Goal: Transaction & Acquisition: Download file/media

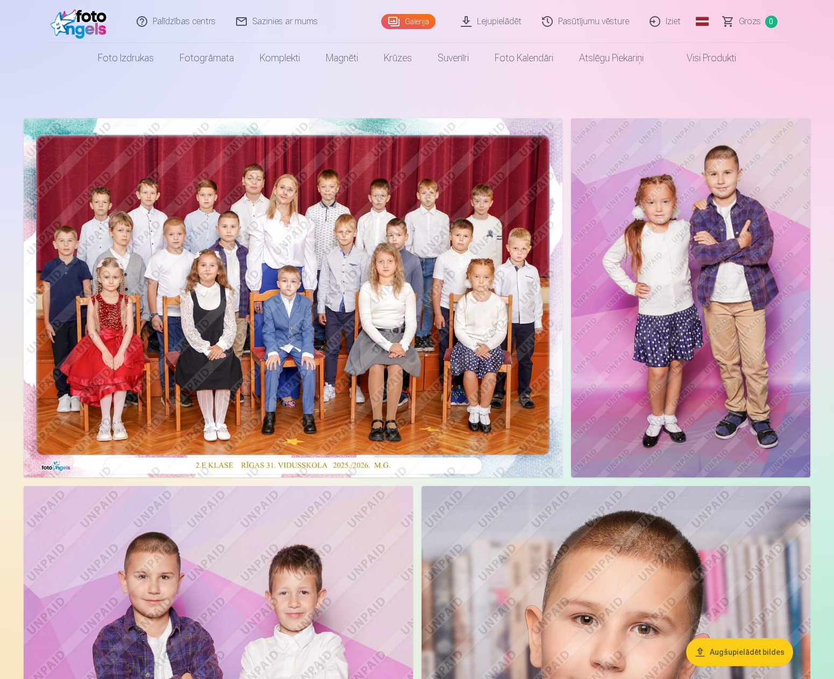
drag, startPoint x: 206, startPoint y: 97, endPoint x: 238, endPoint y: 161, distance: 71.2
click at [240, 166] on img at bounding box center [293, 297] width 539 height 359
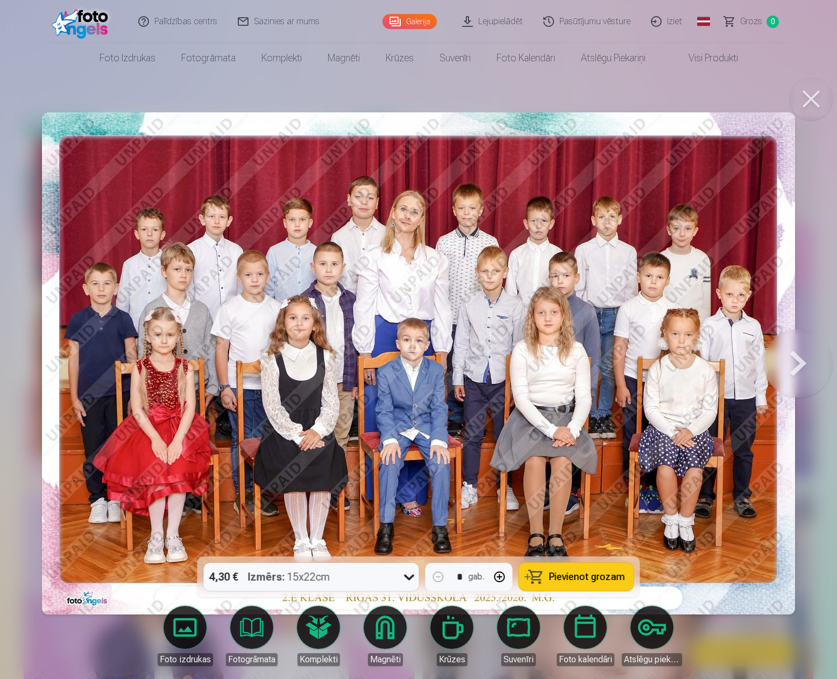
click at [796, 373] on button at bounding box center [797, 363] width 69 height 365
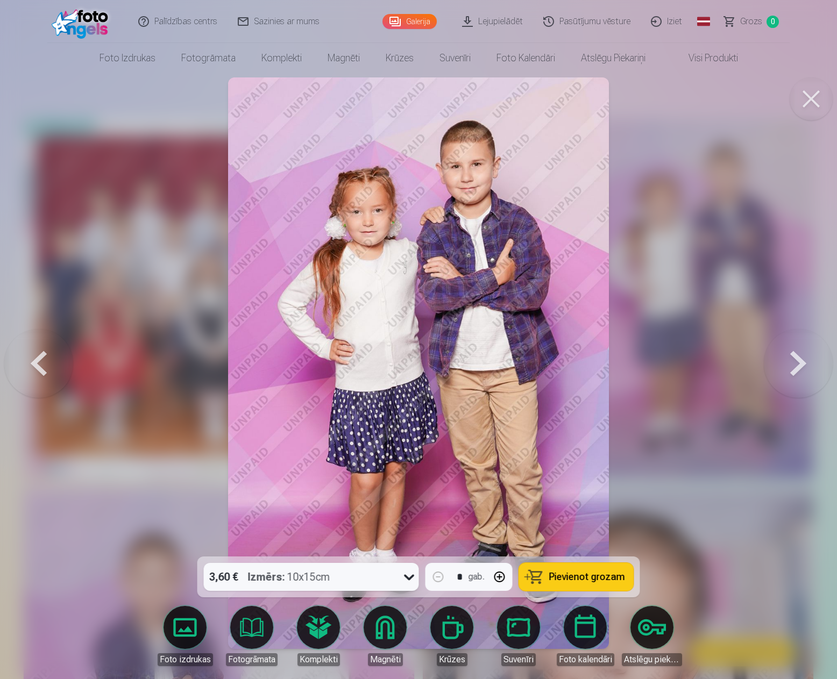
click at [796, 373] on button at bounding box center [797, 363] width 69 height 365
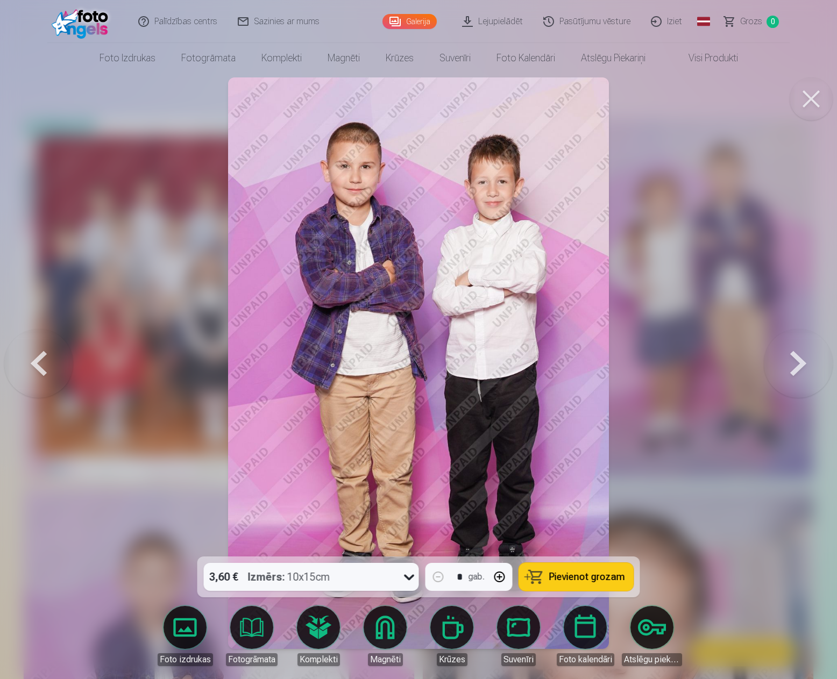
click at [796, 373] on button at bounding box center [797, 363] width 69 height 365
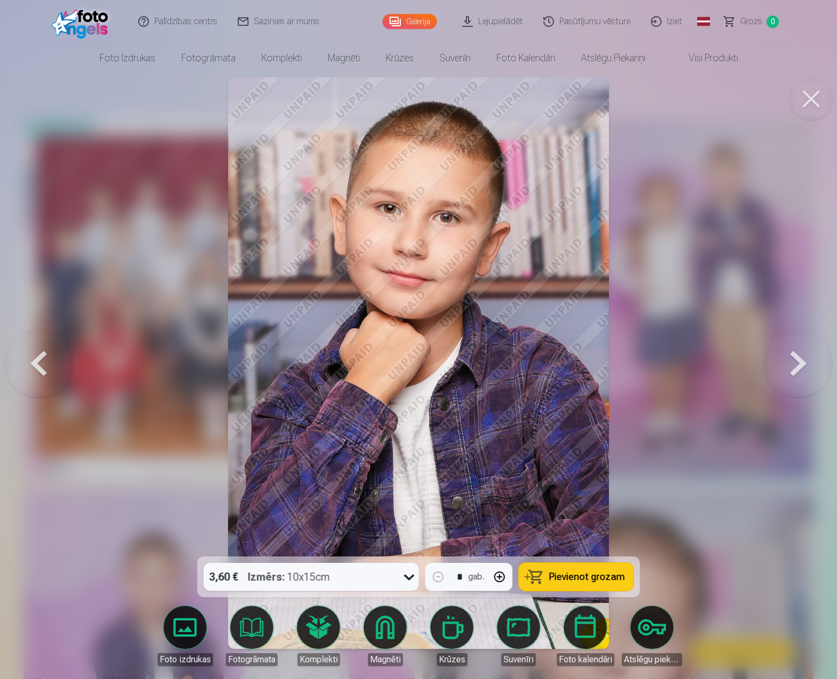
click at [796, 373] on button at bounding box center [797, 363] width 69 height 365
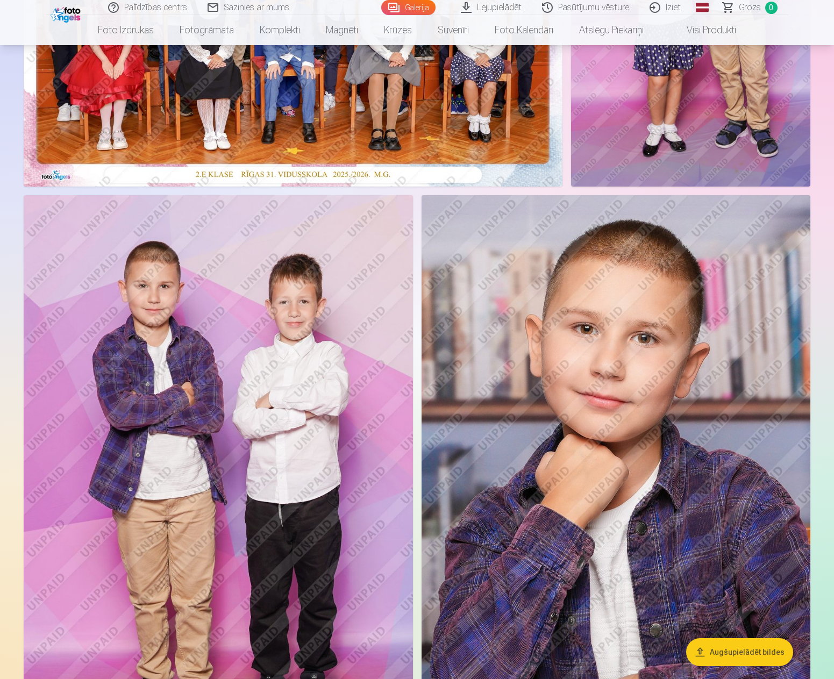
scroll to position [90, 0]
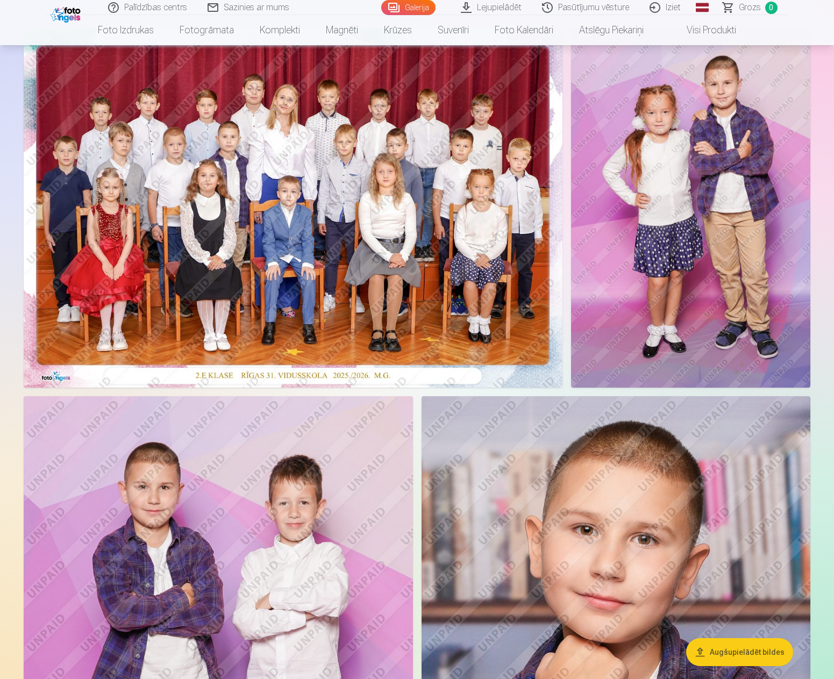
click at [286, 233] on img at bounding box center [293, 207] width 539 height 359
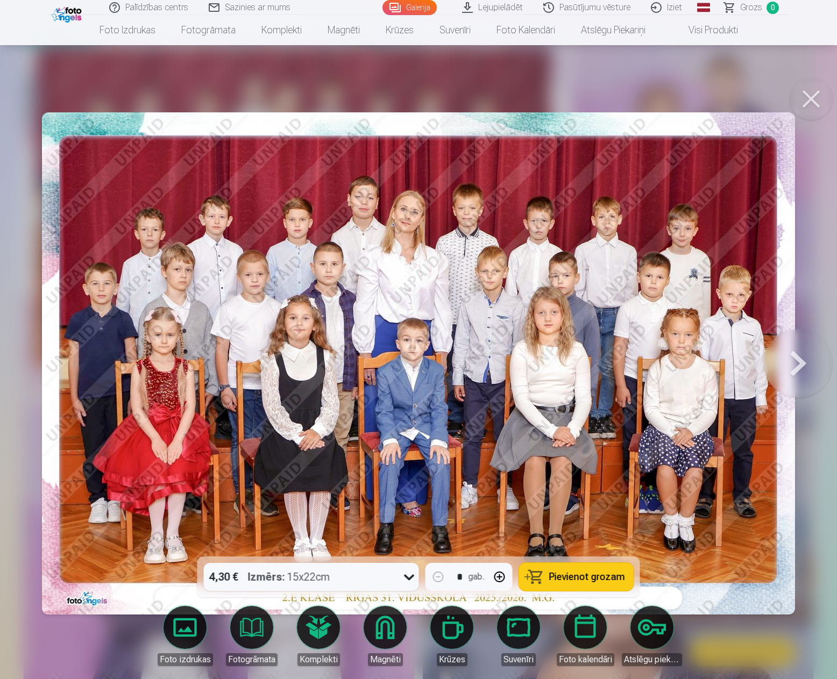
click at [781, 363] on button at bounding box center [797, 363] width 69 height 365
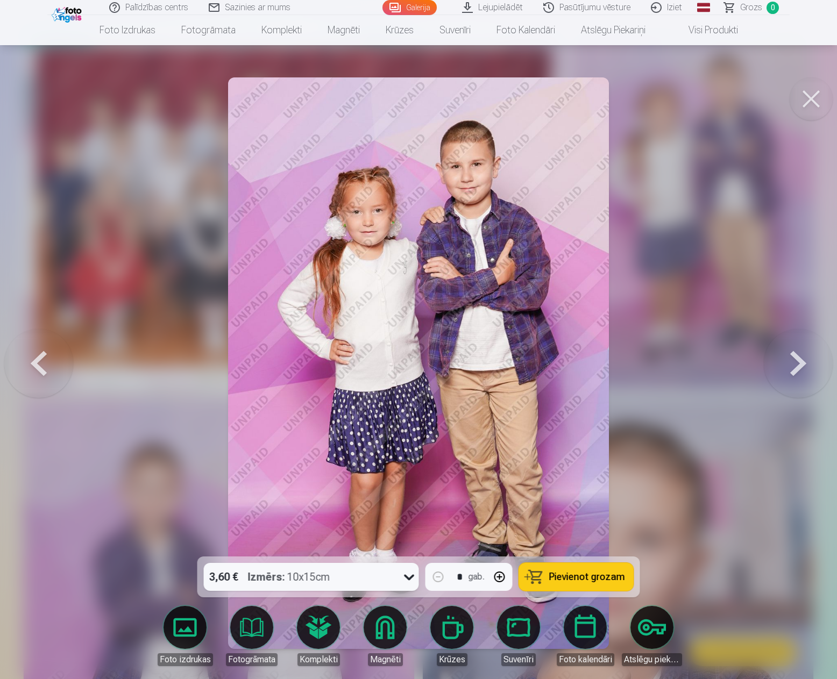
click at [791, 370] on button at bounding box center [797, 363] width 69 height 365
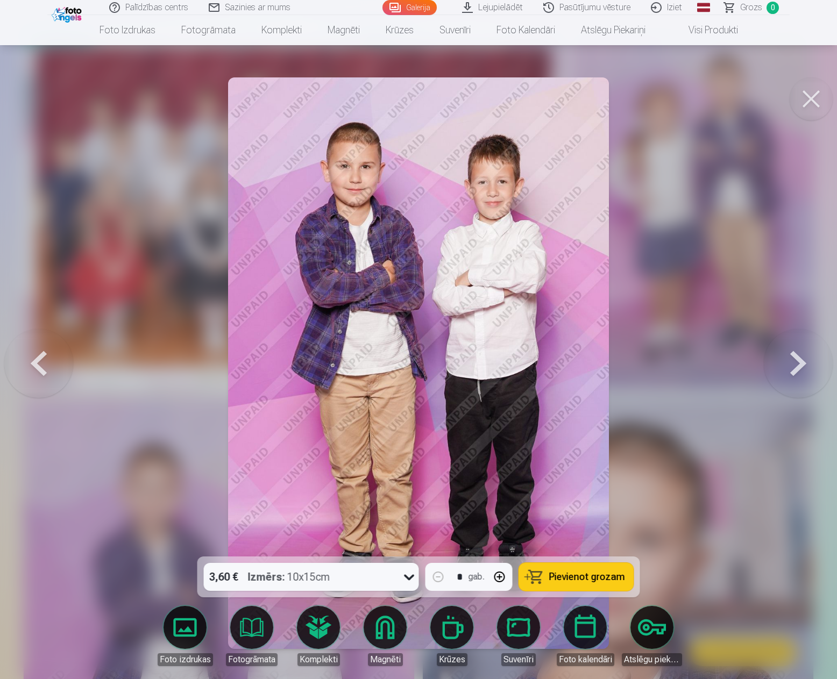
click at [805, 363] on button at bounding box center [797, 363] width 69 height 365
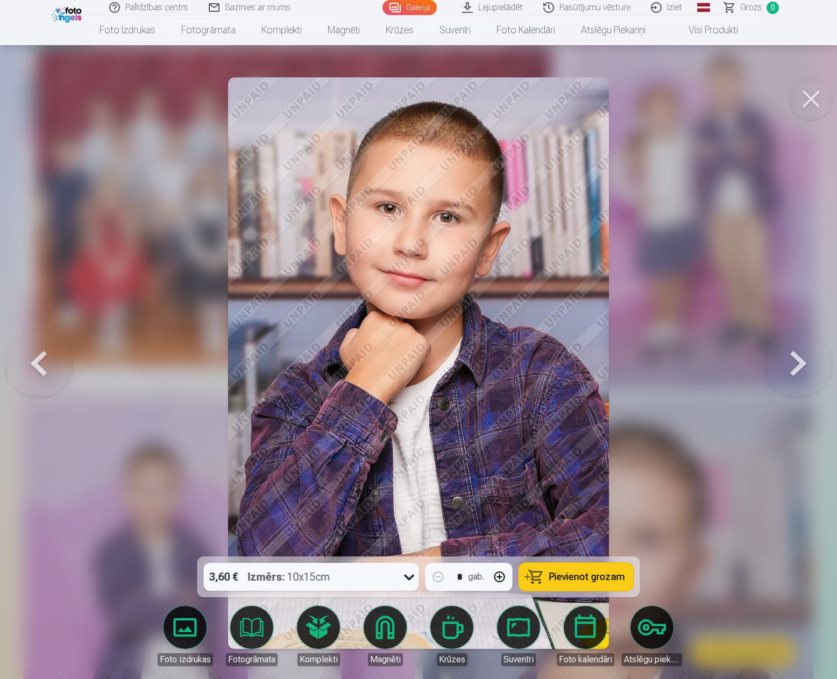
click at [805, 363] on button at bounding box center [797, 363] width 69 height 365
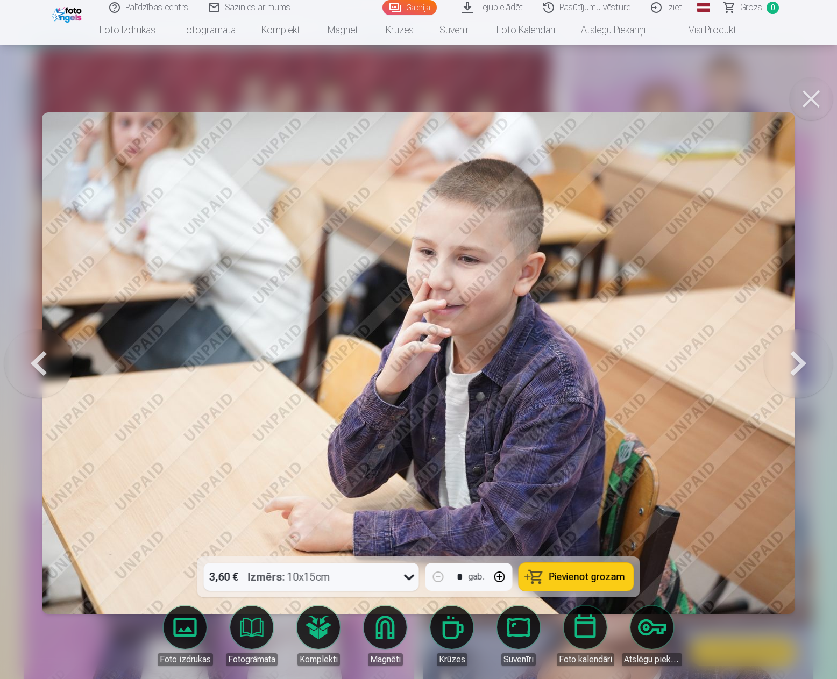
click at [805, 363] on button at bounding box center [797, 363] width 69 height 365
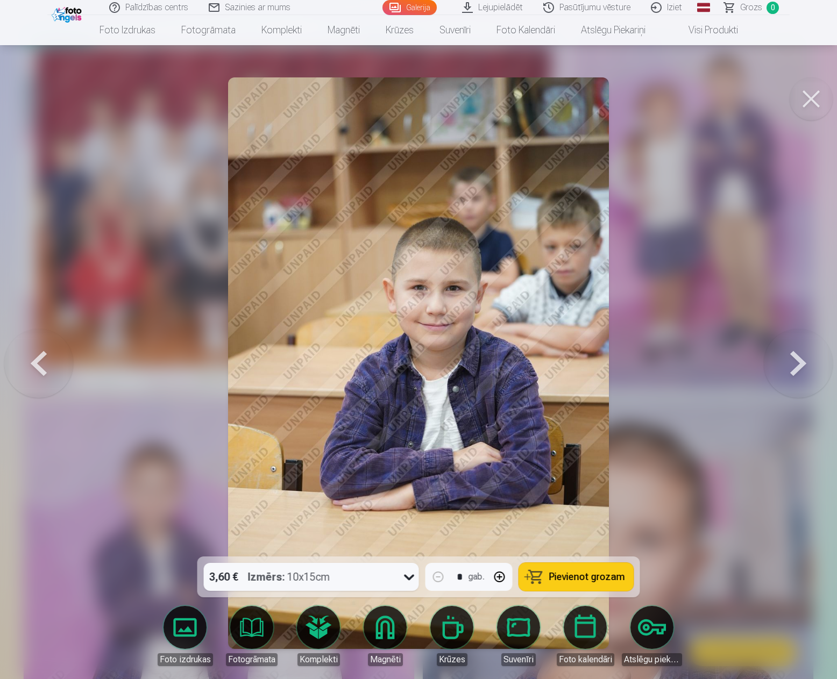
click at [805, 363] on button at bounding box center [797, 363] width 69 height 365
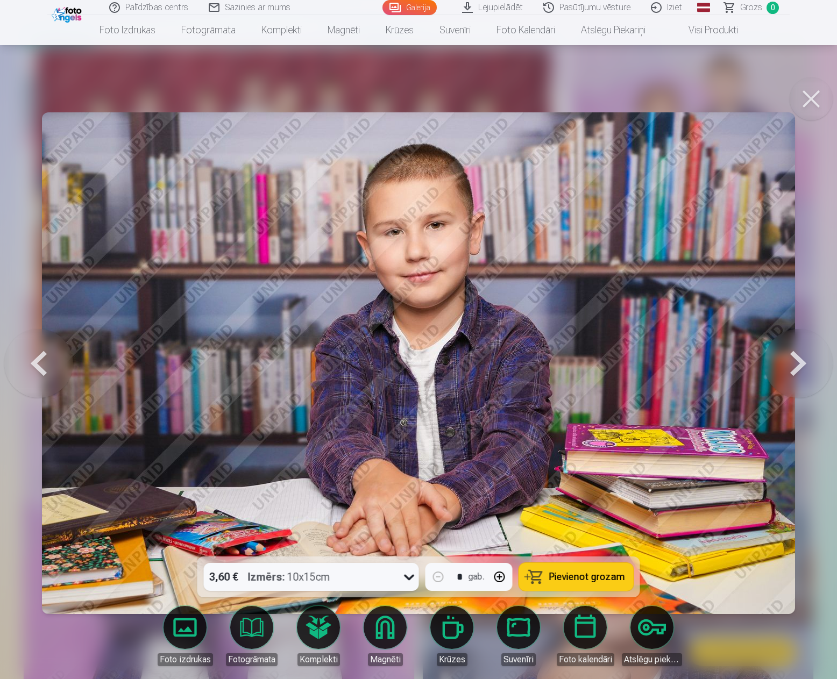
click at [804, 364] on button at bounding box center [797, 363] width 69 height 365
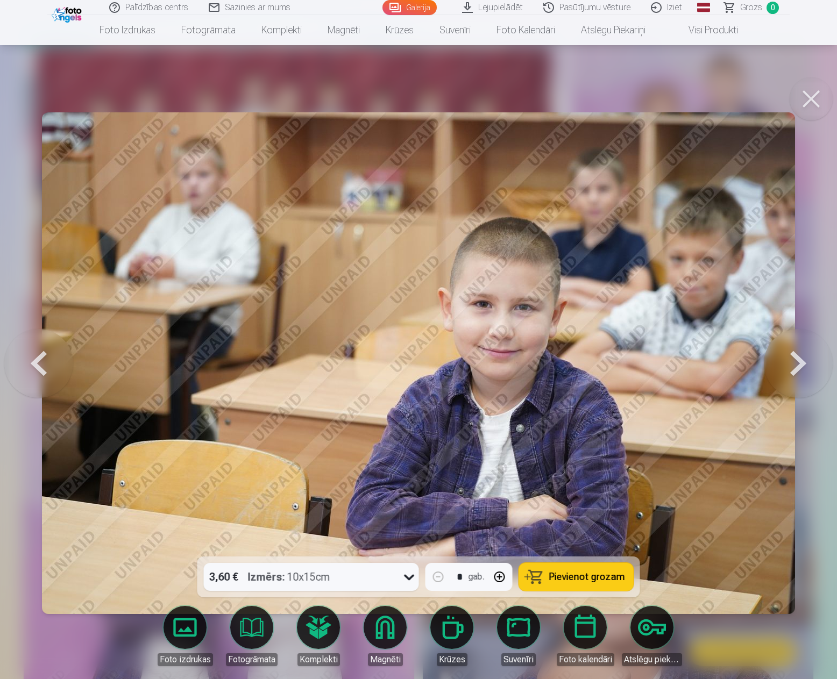
click at [804, 364] on button at bounding box center [797, 363] width 69 height 365
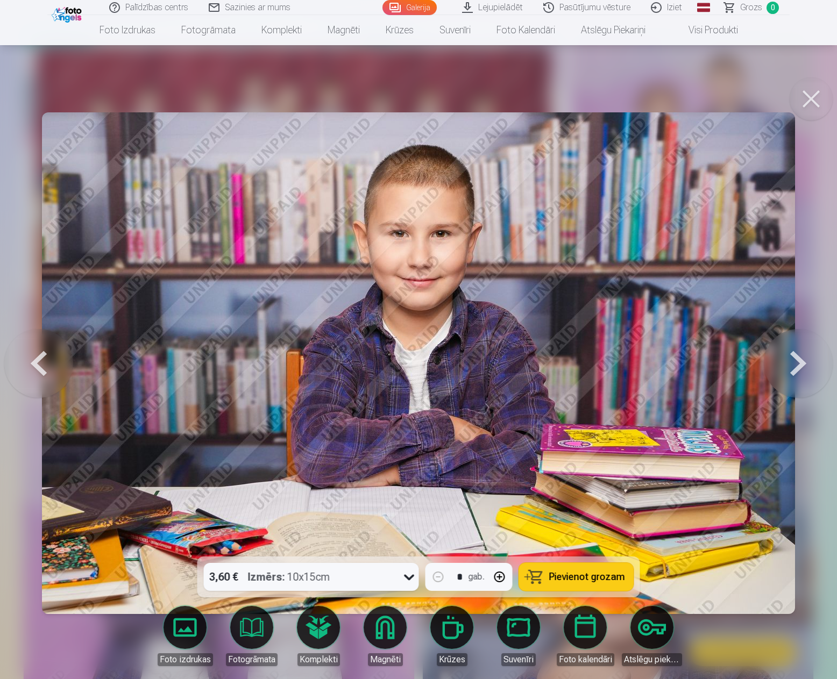
click at [801, 96] on button at bounding box center [810, 98] width 43 height 43
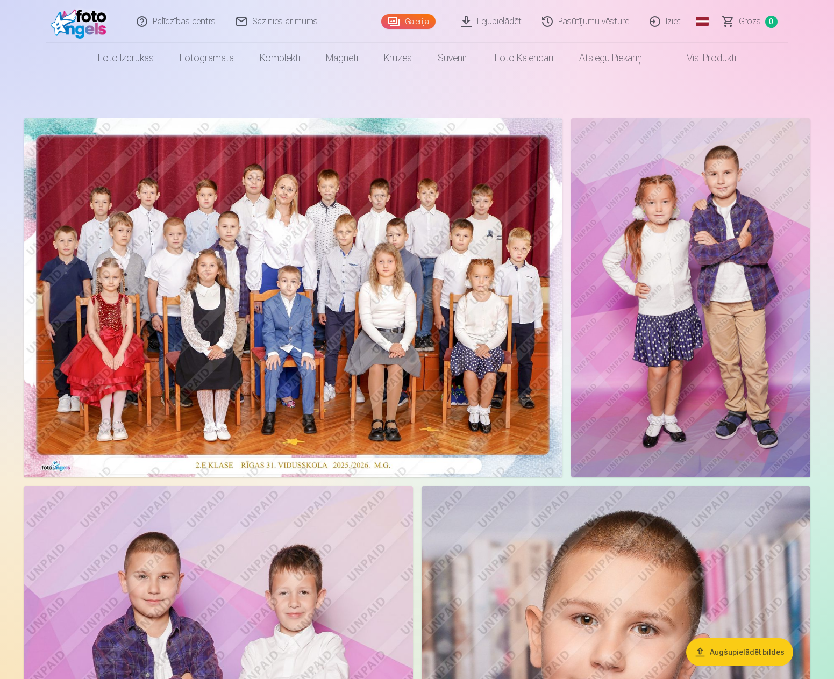
click at [516, 26] on link "Lejupielādēt" at bounding box center [491, 21] width 81 height 43
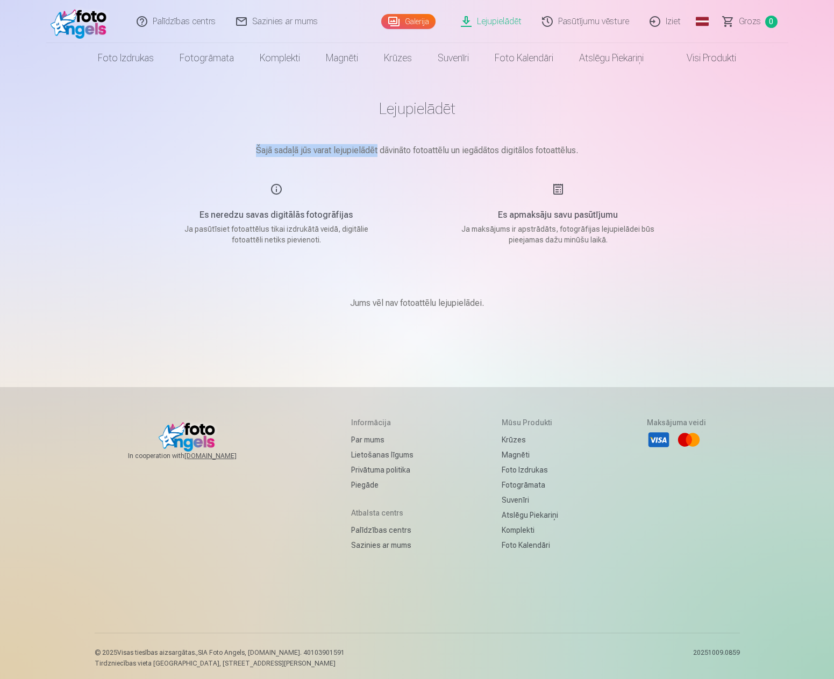
drag, startPoint x: 294, startPoint y: 153, endPoint x: 396, endPoint y: 155, distance: 102.2
click at [391, 155] on p "Šajā sadaļā jūs varat lejupielādēt dāvināto fotoattēlu un iegādātos digitālos f…" at bounding box center [417, 150] width 538 height 13
drag, startPoint x: 396, startPoint y: 155, endPoint x: 449, endPoint y: 170, distance: 55.3
click at [398, 155] on p "Šajā sadaļā jūs varat lejupielādēt dāvināto fotoattēlu un iegādātos digitālos f…" at bounding box center [417, 150] width 538 height 13
click at [453, 171] on main "Lejupielādēt Šajā sadaļā jūs varat lejupielādēt dāvināto fotoattēlu un iegādāto…" at bounding box center [417, 217] width 538 height 288
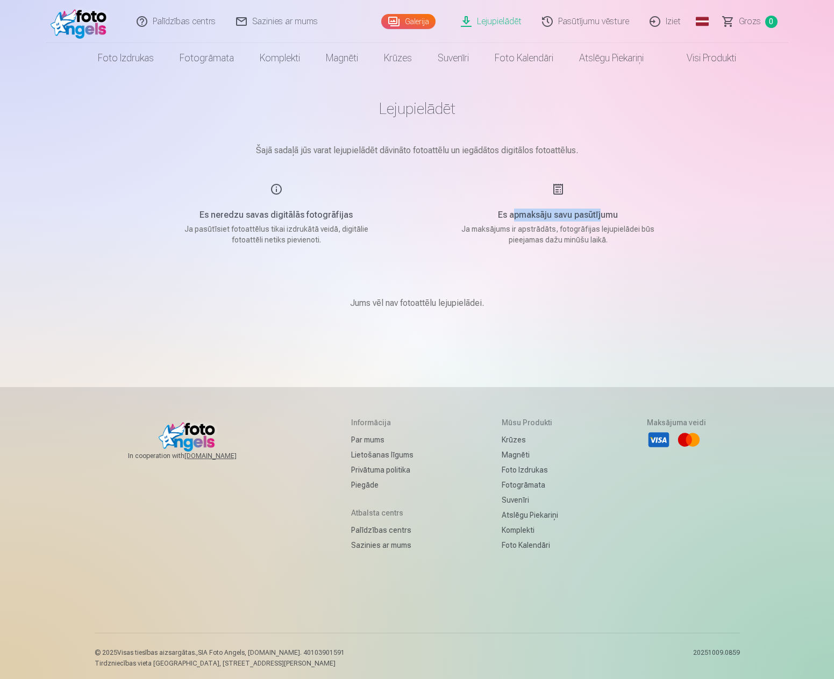
drag, startPoint x: 517, startPoint y: 218, endPoint x: 620, endPoint y: 217, distance: 103.2
click at [610, 217] on h5 "Es apmaksāju savu pasūtījumu" at bounding box center [558, 215] width 204 height 13
click at [621, 217] on h5 "Es apmaksāju savu pasūtījumu" at bounding box center [558, 215] width 204 height 13
drag, startPoint x: 519, startPoint y: 231, endPoint x: 605, endPoint y: 240, distance: 86.4
click at [605, 240] on p "Ja maksājums ir apstrādāts, fotogrāfijas lejupielādei būs pieejamas dažu minūšu…" at bounding box center [558, 235] width 204 height 22
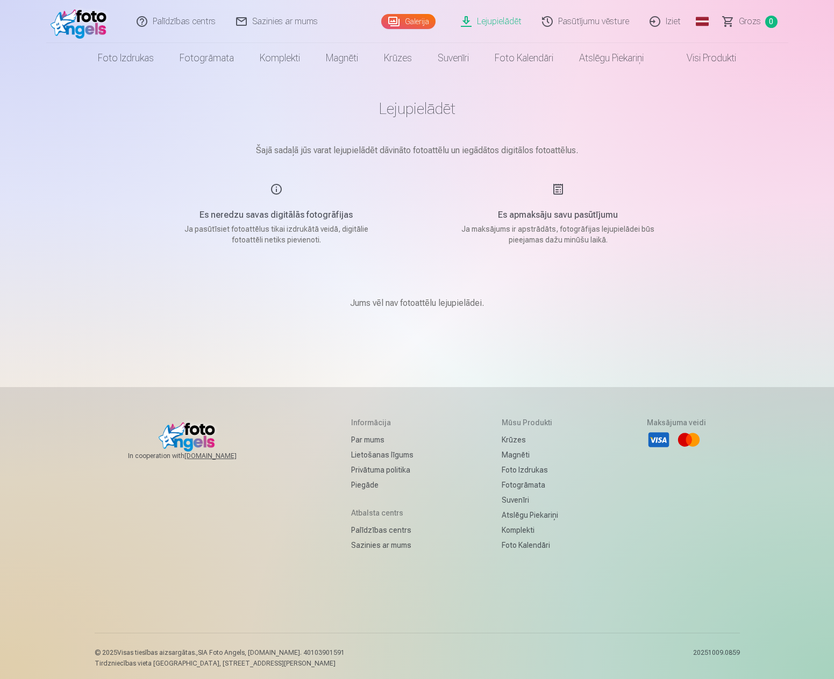
click at [618, 241] on p "Ja maksājums ir apstrādāts, fotogrāfijas lejupielādei būs pieejamas dažu minūšu…" at bounding box center [558, 235] width 204 height 22
drag, startPoint x: 420, startPoint y: 309, endPoint x: 426, endPoint y: 309, distance: 6.5
click at [426, 309] on p "Jums vēl nav fotoattēlu lejupielādei." at bounding box center [417, 303] width 134 height 13
click at [479, 304] on p "Jums vēl nav fotoattēlu lejupielādei." at bounding box center [417, 303] width 134 height 13
drag, startPoint x: 281, startPoint y: 223, endPoint x: 302, endPoint y: 223, distance: 20.4
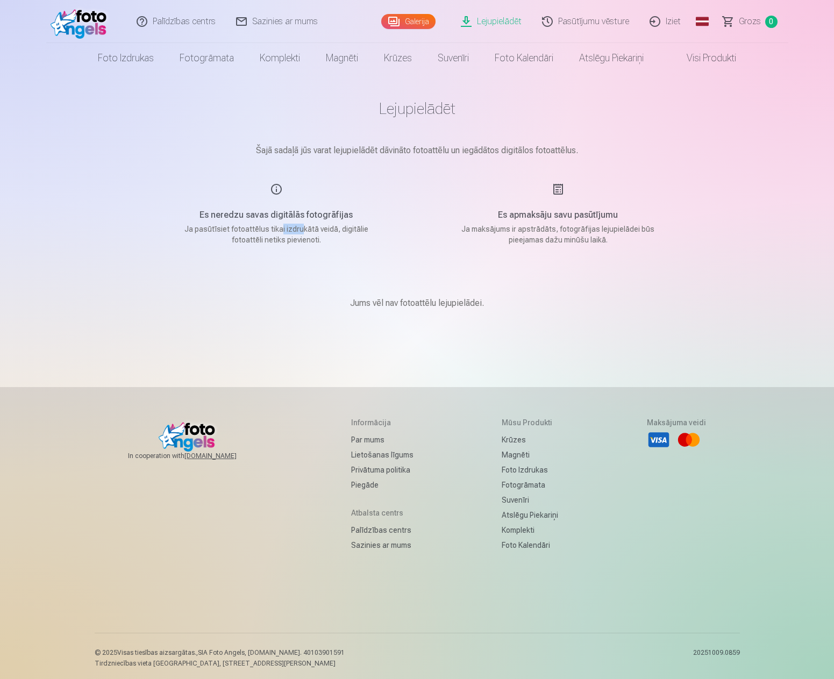
click at [301, 223] on div "Es neredzu savas digitālās fotogrāfijas Ja pasūtīsiet fotoattēlus tikai izdrukā…" at bounding box center [276, 214] width 256 height 62
click at [302, 223] on div "Es neredzu savas digitālās fotogrāfijas Ja pasūtīsiet fotoattēlus tikai izdrukā…" at bounding box center [276, 214] width 256 height 62
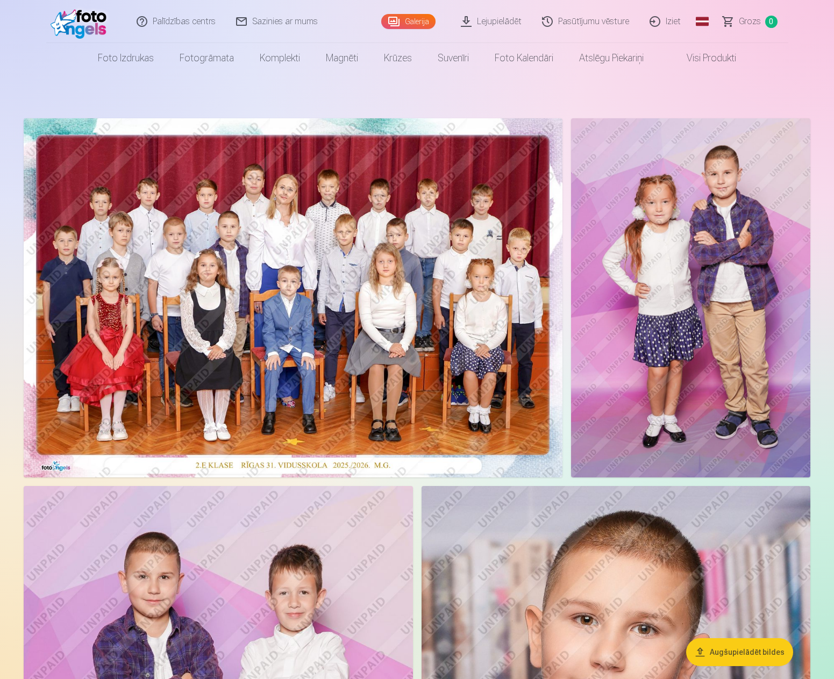
click at [763, 20] on link "Grozs 0" at bounding box center [750, 21] width 75 height 43
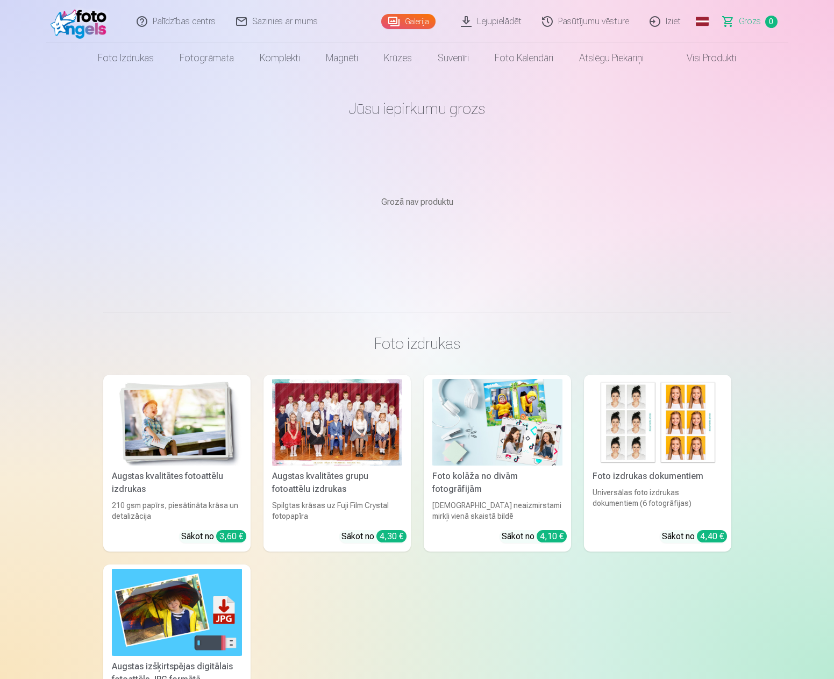
click at [235, 246] on main "Jūsu iepirkumu grozs Grozā nav produktu" at bounding box center [417, 179] width 628 height 213
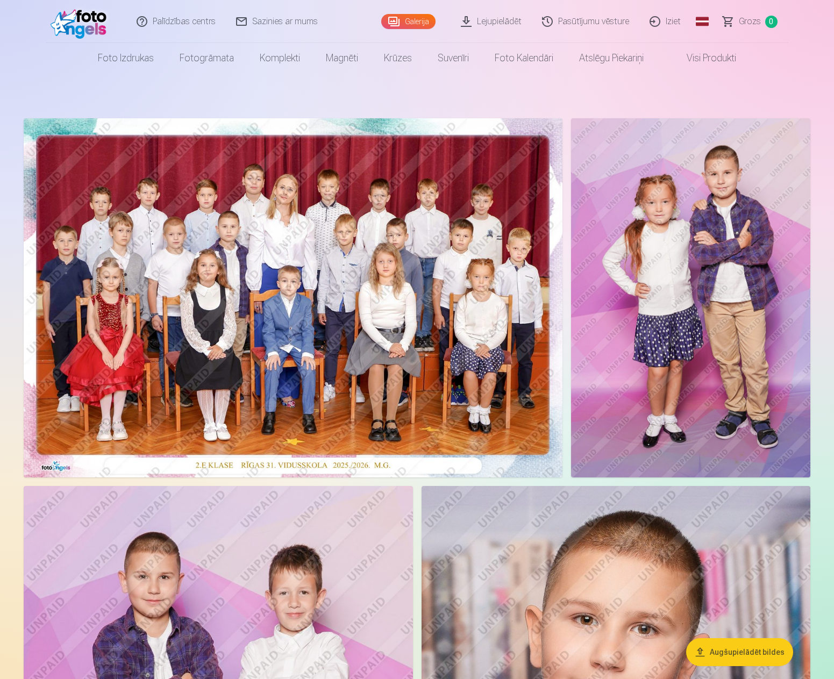
click at [282, 188] on img at bounding box center [293, 297] width 539 height 359
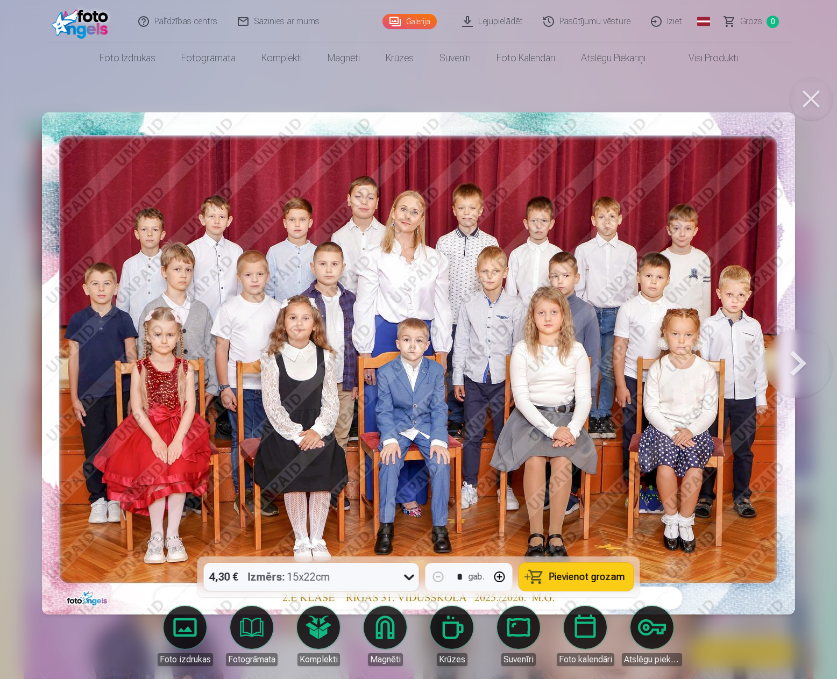
click at [680, 20] on link "Iziet" at bounding box center [667, 21] width 52 height 43
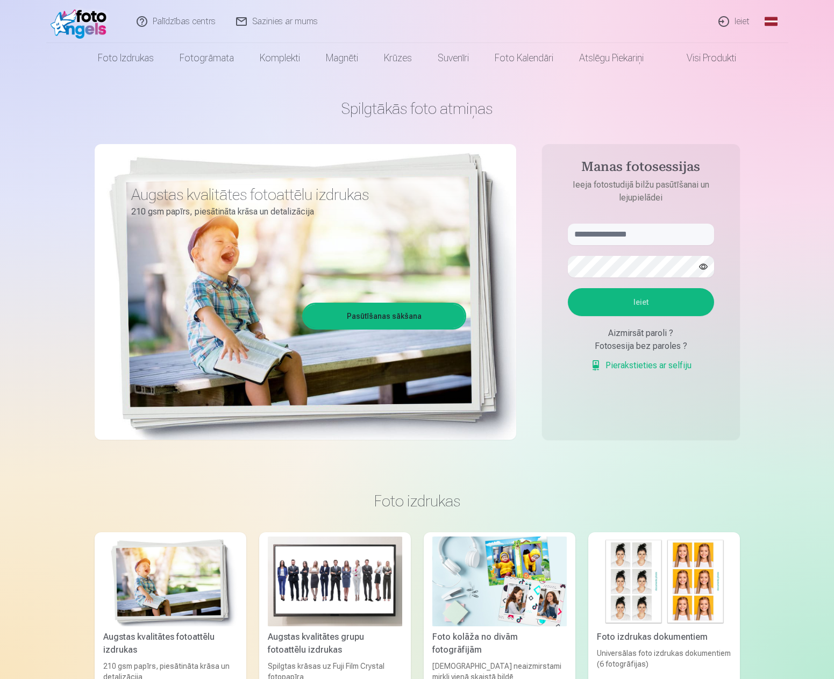
click at [744, 26] on link "Ieiet" at bounding box center [735, 21] width 52 height 43
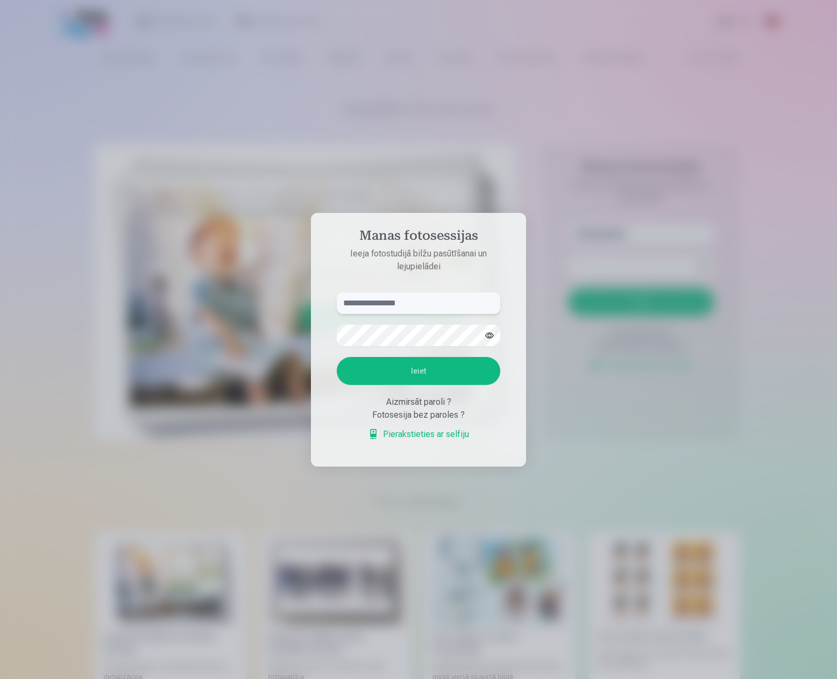
click at [355, 304] on input "text" at bounding box center [418, 303] width 163 height 22
paste input "******"
click at [316, 258] on aside "Manas fotosessijas Ieeja fotostudijā bilžu pasūtīšanai un lejupielādei ****** I…" at bounding box center [418, 340] width 215 height 254
click at [422, 367] on button "Ieiet" at bounding box center [418, 371] width 163 height 28
click at [432, 262] on p "Ieeja fotostudijā bilžu pasūtīšanai un lejupielādei" at bounding box center [418, 260] width 185 height 26
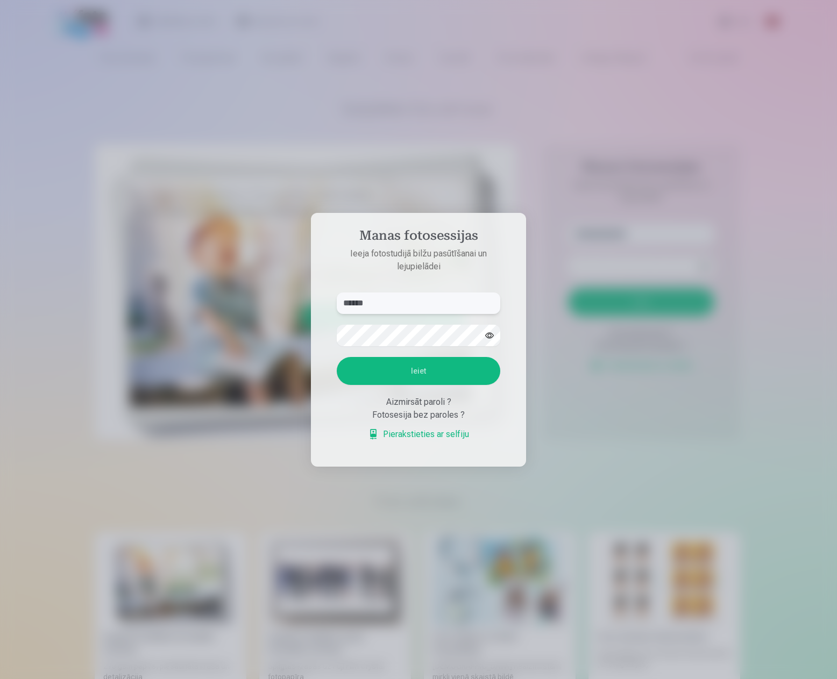
click at [411, 301] on input "******" at bounding box center [418, 303] width 163 height 22
type input "**********"
click at [337, 357] on button "Ieiet" at bounding box center [418, 371] width 163 height 28
click at [452, 292] on input "**********" at bounding box center [418, 303] width 163 height 22
click at [347, 257] on aside "**********" at bounding box center [418, 340] width 215 height 254
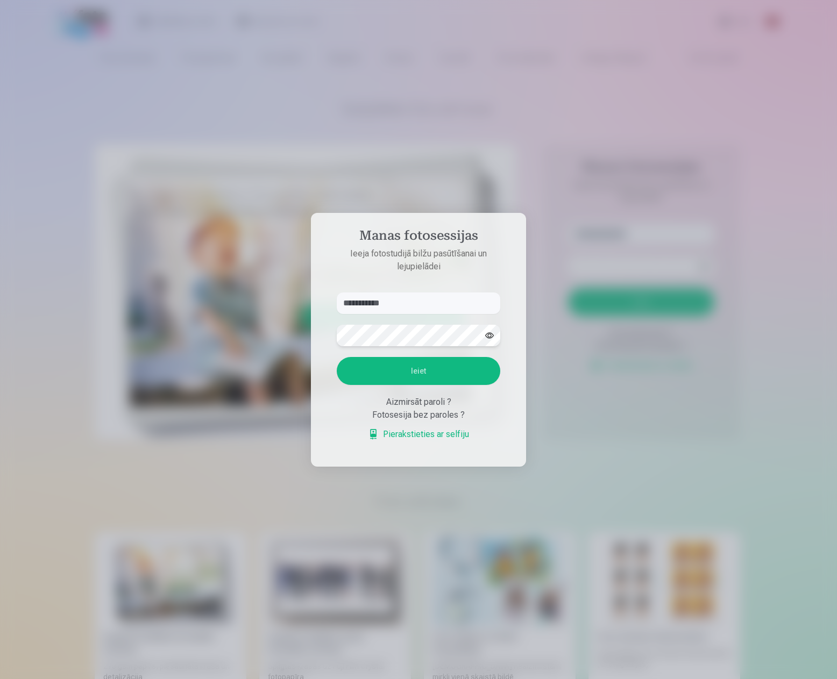
click at [263, 678] on div "**********" at bounding box center [417, 679] width 834 height 0
drag, startPoint x: 315, startPoint y: 411, endPoint x: 329, endPoint y: 392, distance: 23.0
click at [315, 408] on aside "**********" at bounding box center [418, 340] width 215 height 254
click at [387, 365] on button "Ieiet" at bounding box center [418, 371] width 163 height 28
click at [0, 0] on p "Kaut kas ir noticis nepareizi. Mēģiniet vēlreiz." at bounding box center [0, 0] width 0 height 0
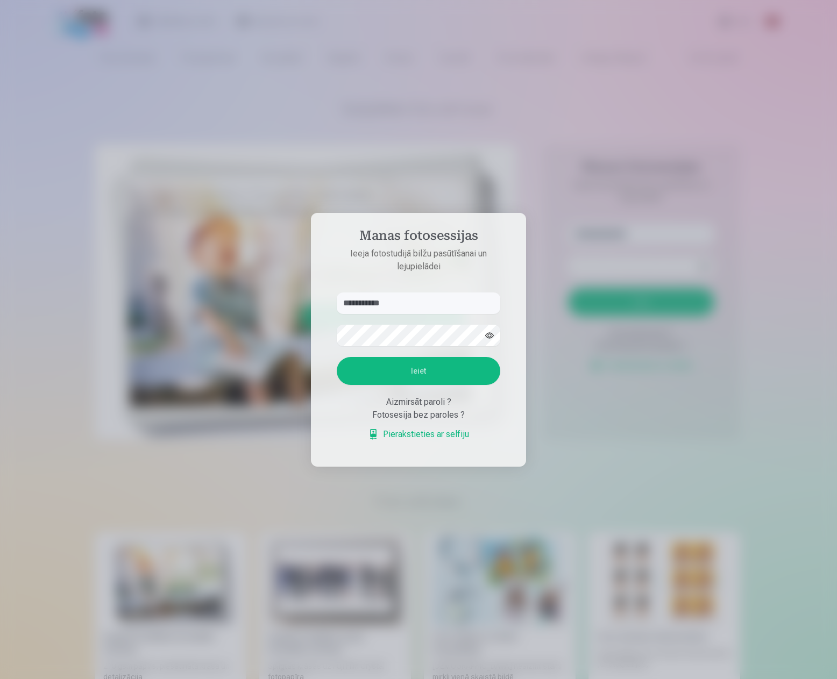
click at [487, 325] on button "button" at bounding box center [489, 335] width 20 height 20
click at [260, 678] on div "**********" at bounding box center [417, 679] width 834 height 0
click at [445, 239] on h4 "Manas fotosessijas" at bounding box center [418, 237] width 185 height 19
click at [438, 375] on button "Ieiet" at bounding box center [418, 371] width 163 height 28
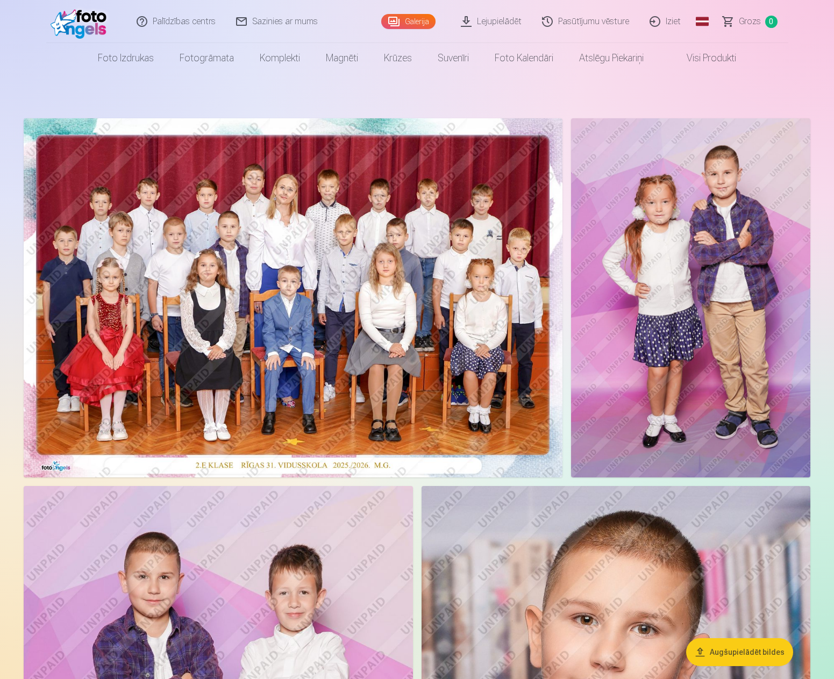
click at [287, 244] on img at bounding box center [293, 297] width 539 height 359
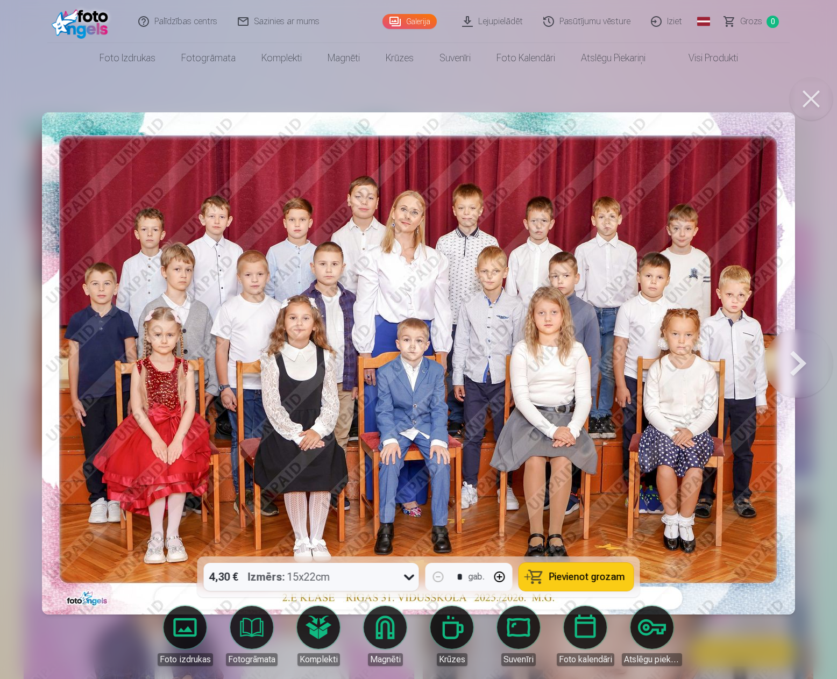
click at [811, 96] on button at bounding box center [810, 98] width 43 height 43
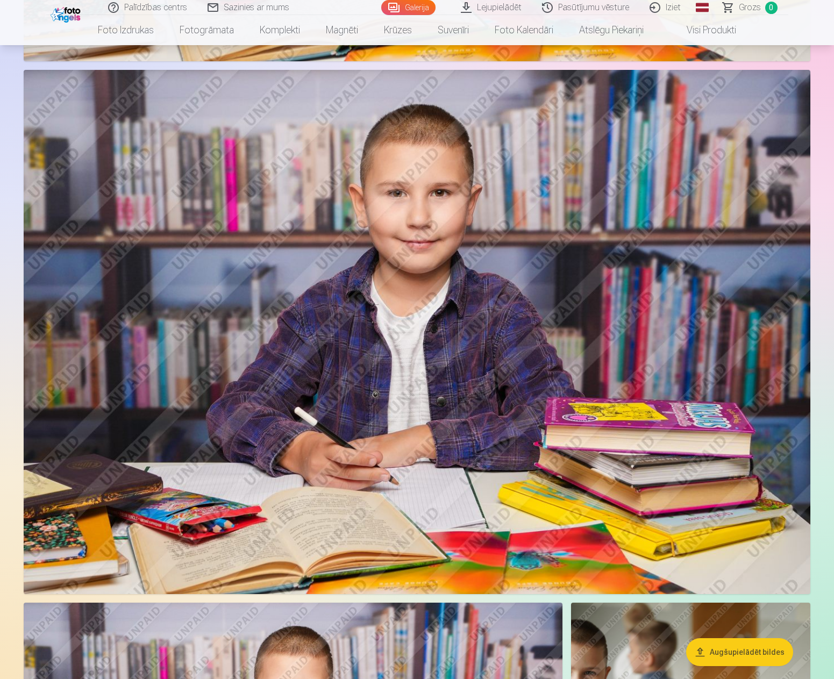
scroll to position [5376, 0]
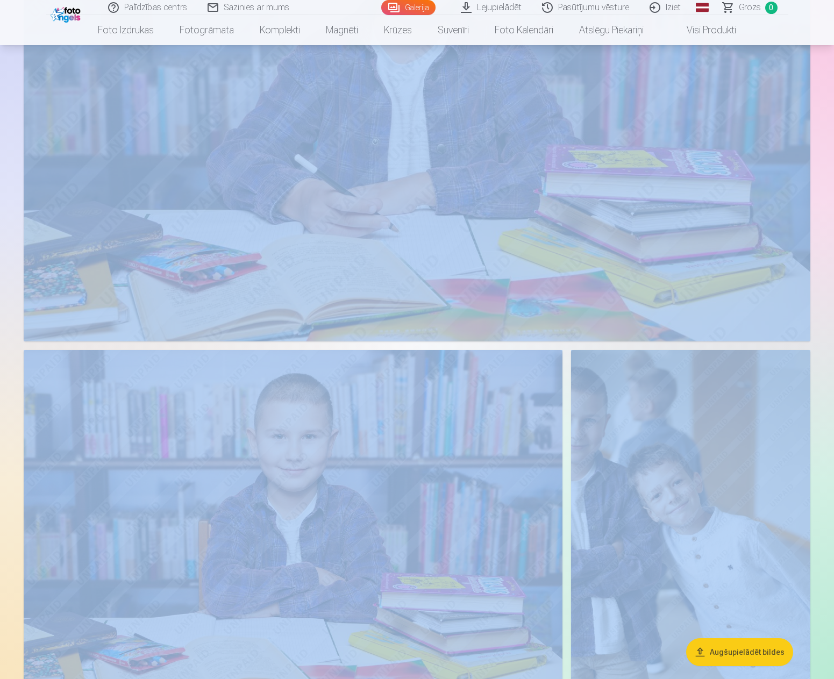
drag, startPoint x: 832, startPoint y: 329, endPoint x: 836, endPoint y: 449, distance: 120.5
click at [803, 393] on img at bounding box center [690, 529] width 239 height 359
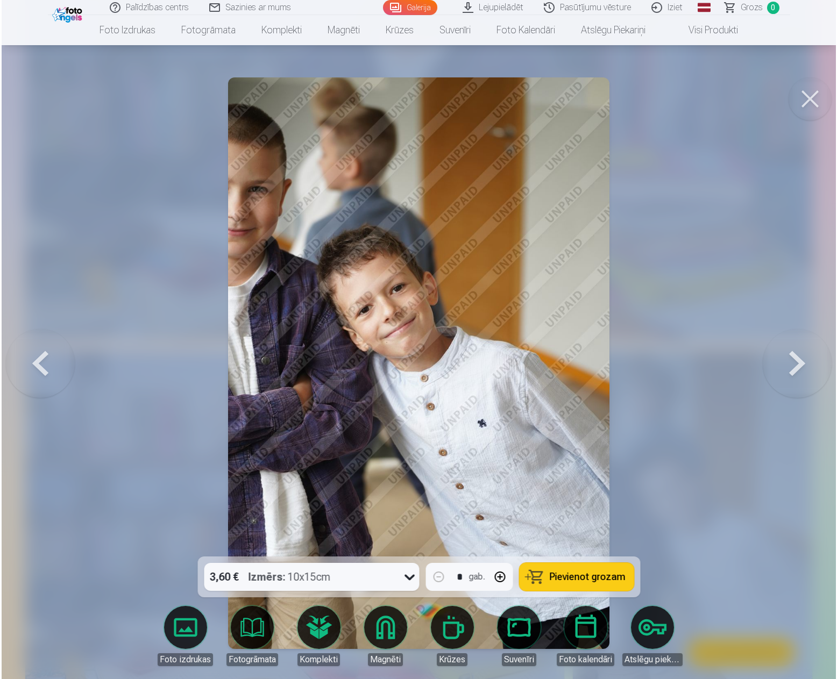
scroll to position [5393, 0]
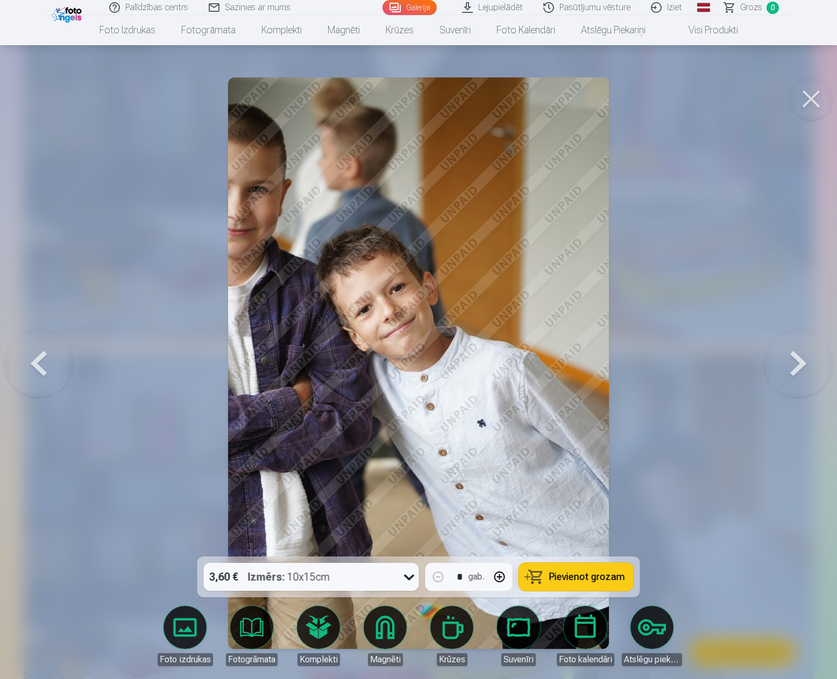
click at [817, 89] on button at bounding box center [810, 98] width 43 height 43
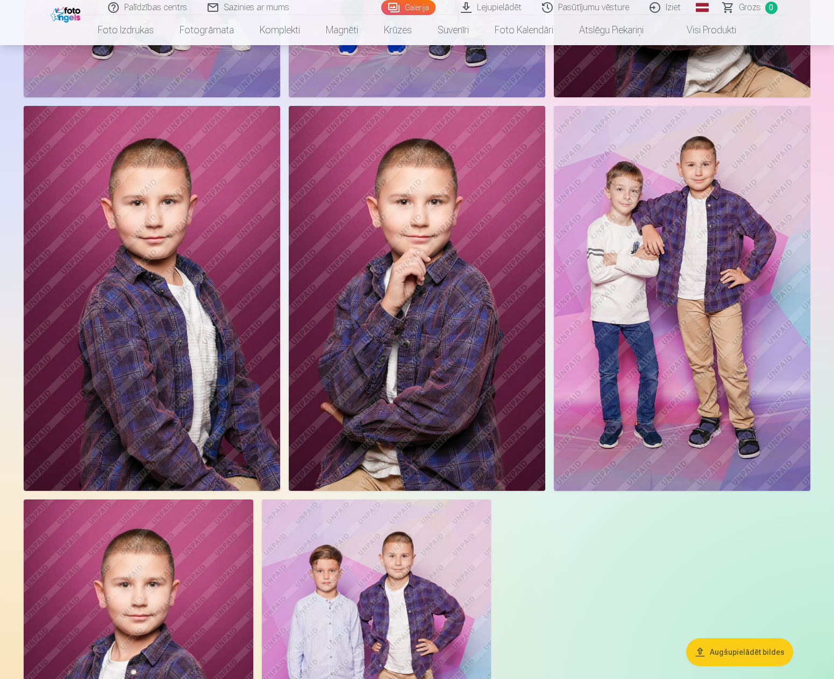
scroll to position [7795, 0]
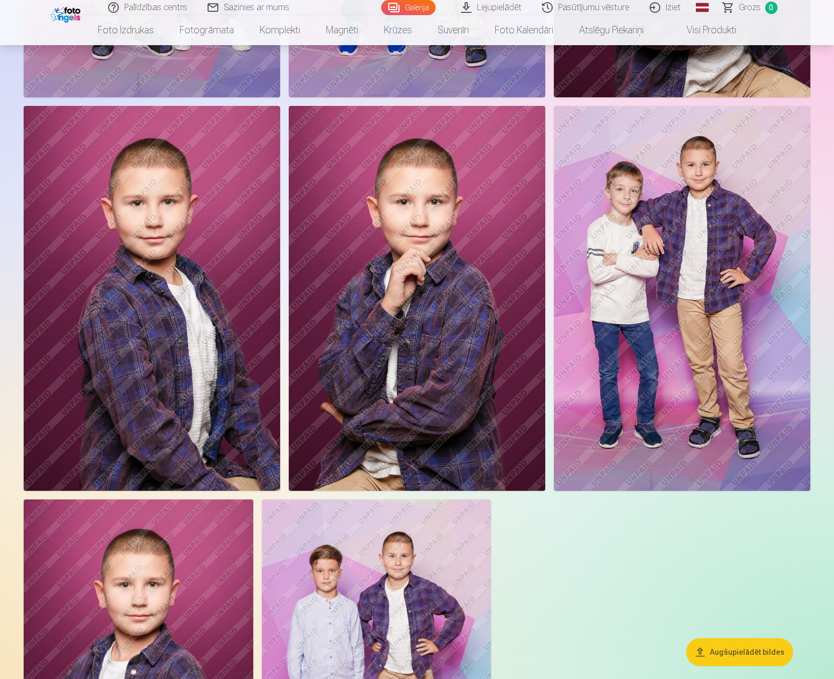
scroll to position [0, 0]
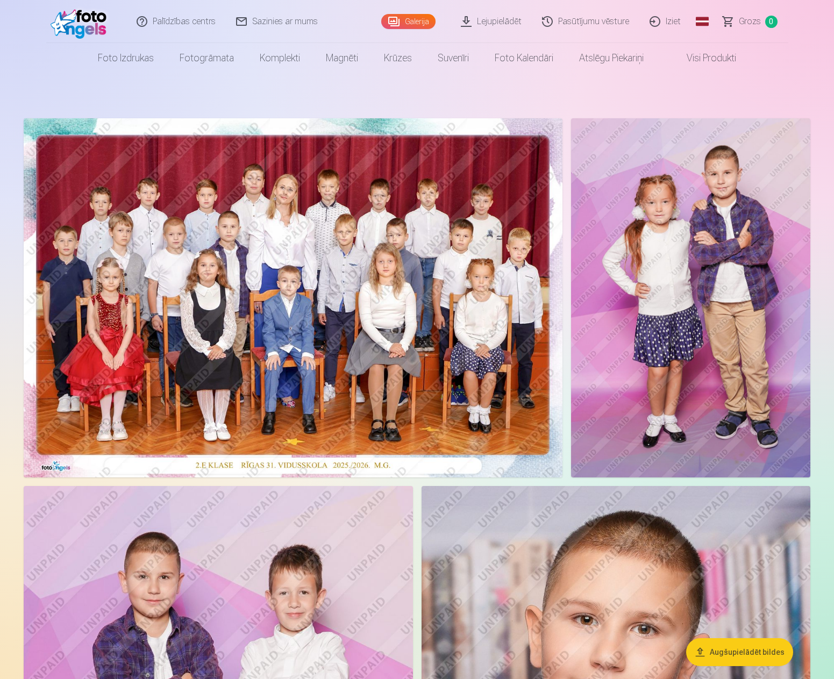
click at [333, 172] on img at bounding box center [293, 297] width 539 height 359
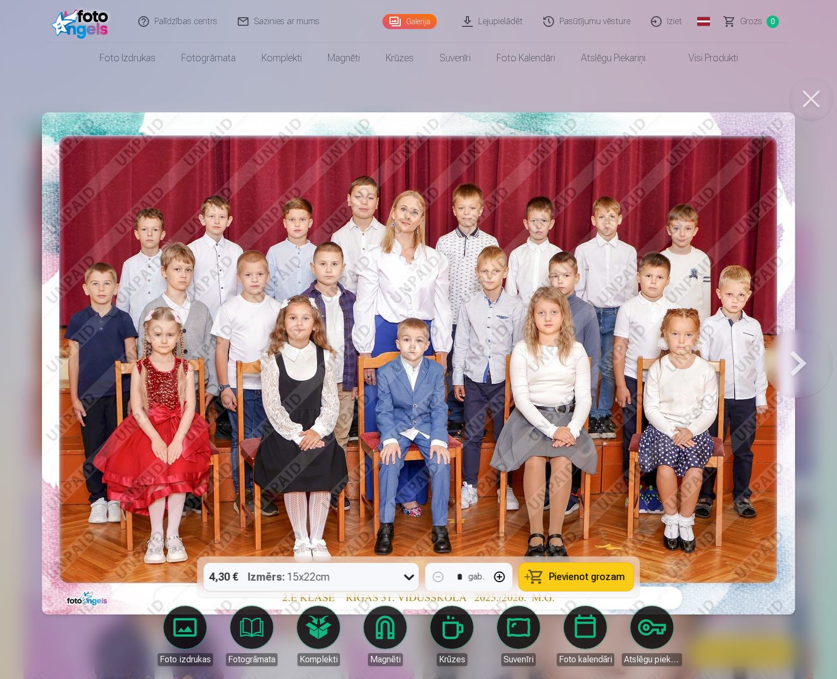
click at [646, 109] on div at bounding box center [418, 339] width 837 height 679
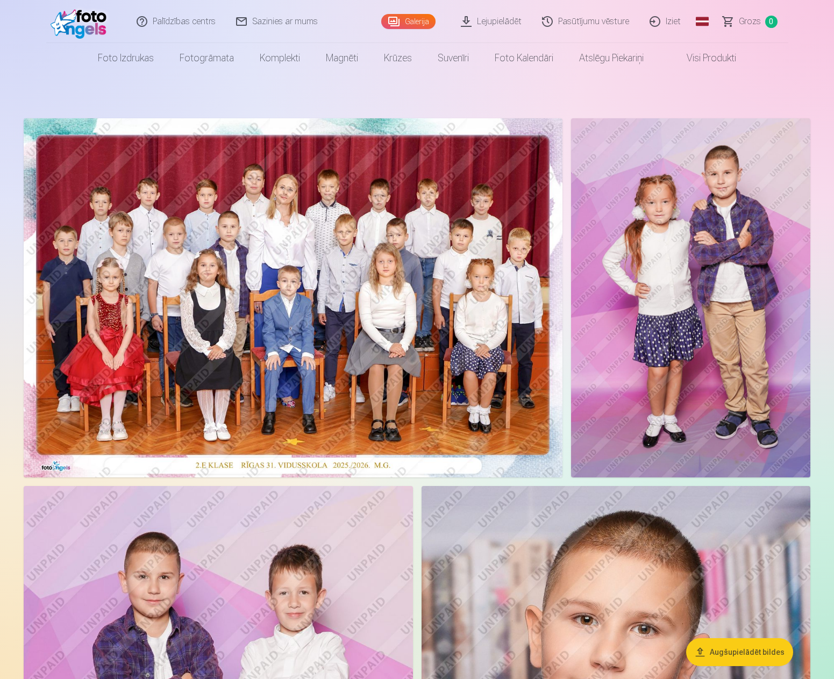
click at [735, 20] on link "Grozs 0" at bounding box center [750, 21] width 75 height 43
click at [352, 282] on img at bounding box center [293, 297] width 539 height 359
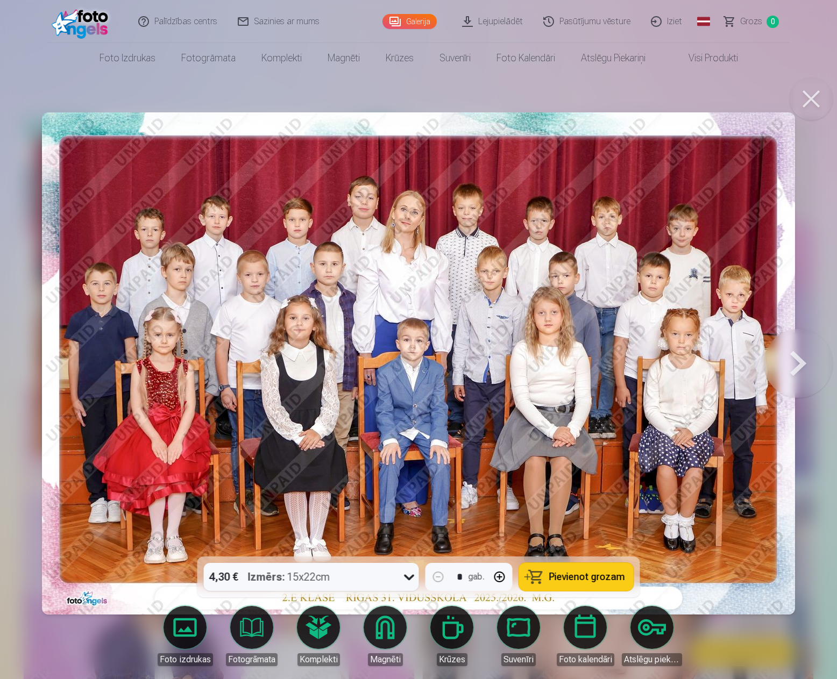
click at [566, 576] on span "Pievienot grozam" at bounding box center [587, 577] width 76 height 10
click at [788, 359] on button at bounding box center [797, 363] width 69 height 365
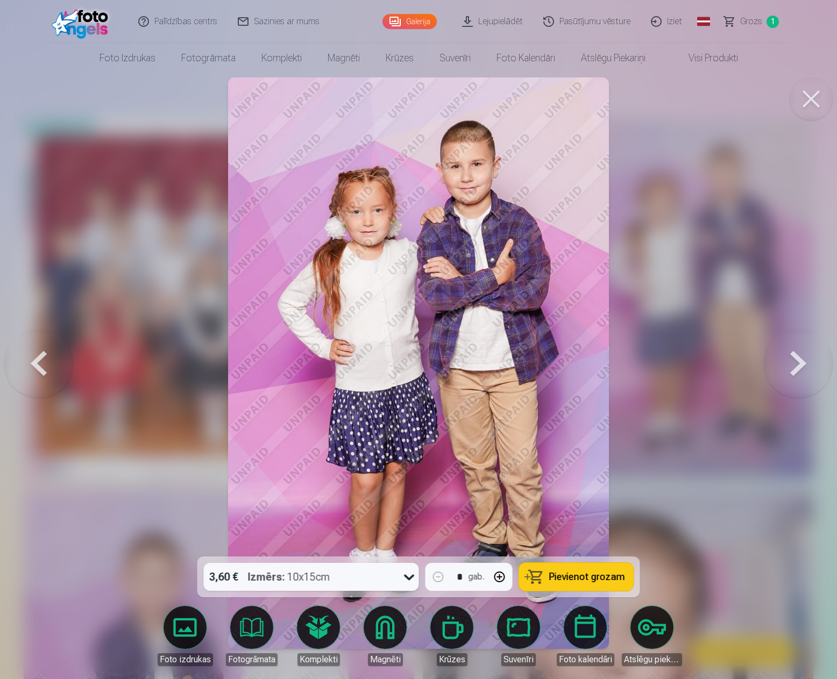
click at [815, 91] on button at bounding box center [810, 98] width 43 height 43
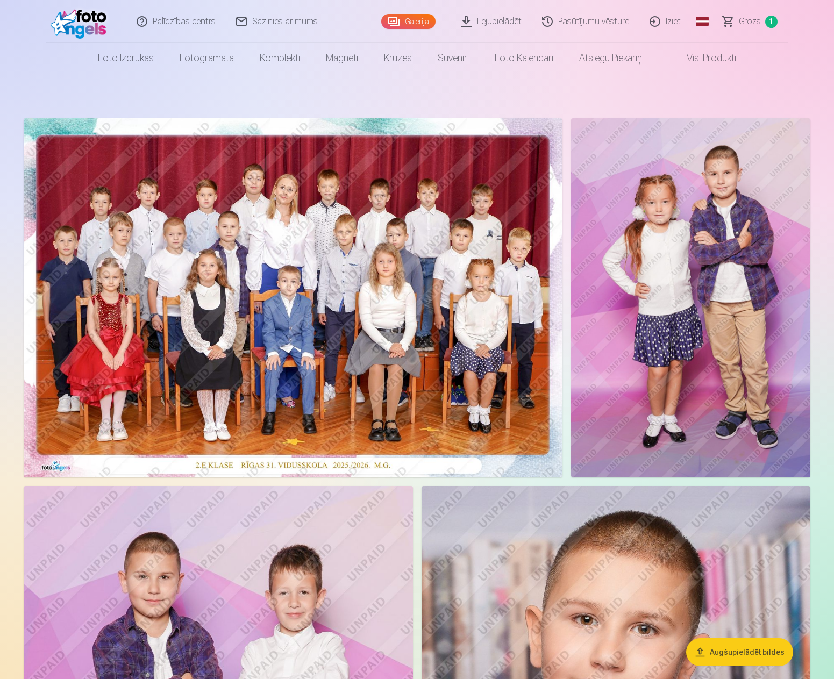
click at [754, 11] on link "Grozs 1" at bounding box center [750, 21] width 75 height 43
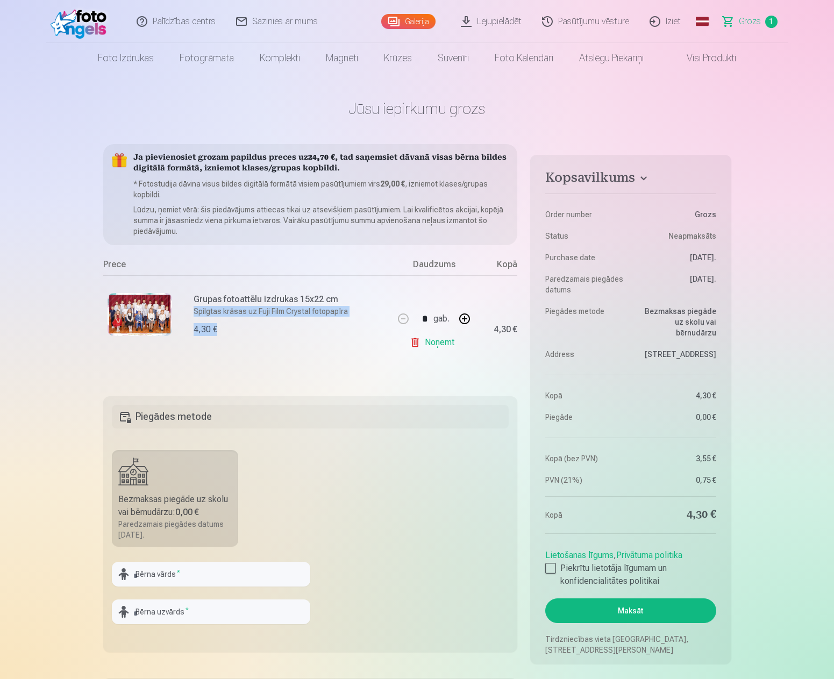
drag, startPoint x: 188, startPoint y: 306, endPoint x: 288, endPoint y: 319, distance: 100.8
click at [287, 319] on div "Grupas fotoattēlu izdrukas 15x22 cm Spilgtas krāsas uz Fuji Film Crystal fotopa…" at bounding box center [248, 329] width 291 height 108
click at [291, 319] on div "Grupas fotoattēlu izdrukas 15x22 cm Spilgtas krāsas uz Fuji Film Crystal fotopa…" at bounding box center [291, 329] width 194 height 73
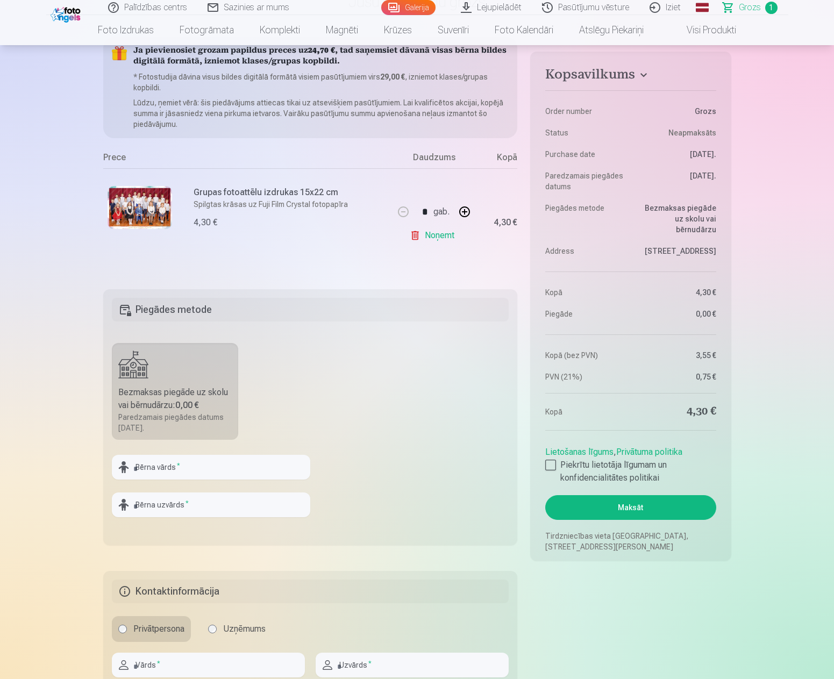
scroll to position [90, 0]
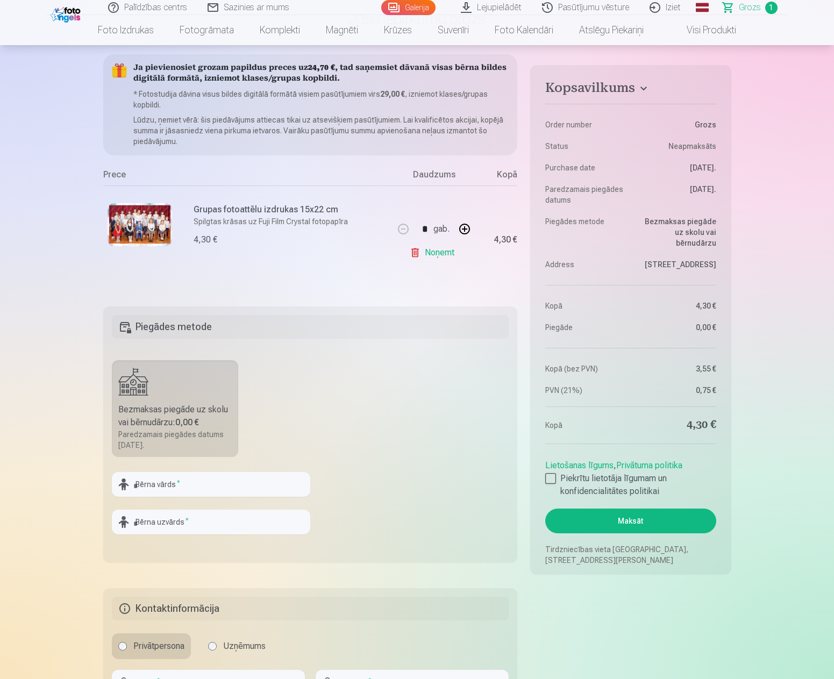
click at [445, 256] on link "Noņemt" at bounding box center [434, 253] width 49 height 22
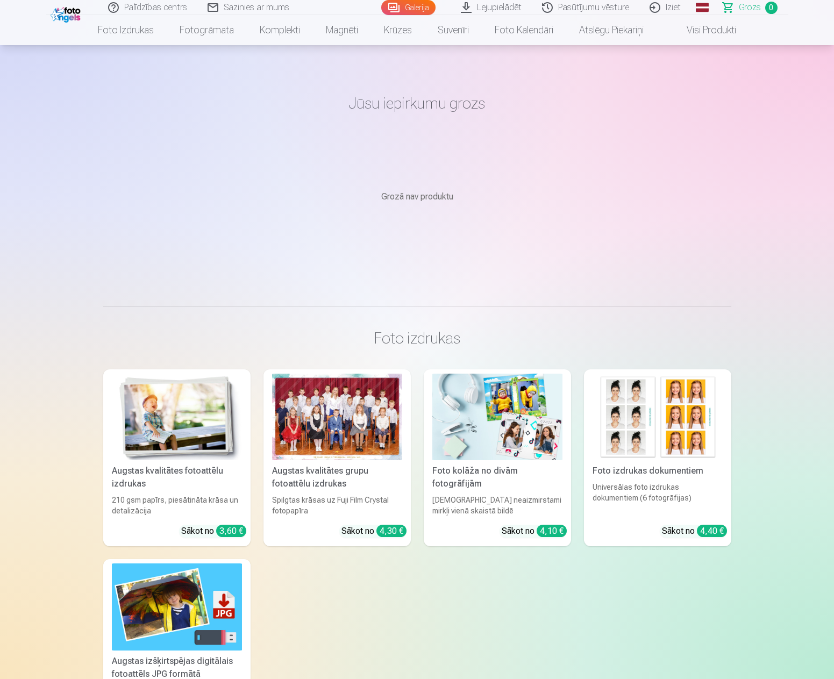
scroll to position [0, 0]
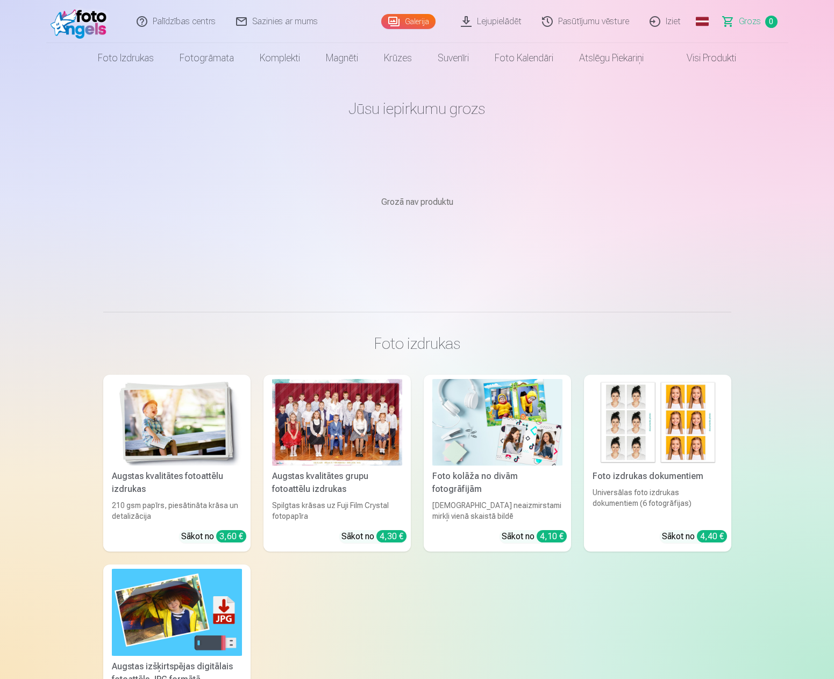
click at [381, 235] on main "Jūsu iepirkumu grozs Grozā nav produktu" at bounding box center [417, 179] width 628 height 213
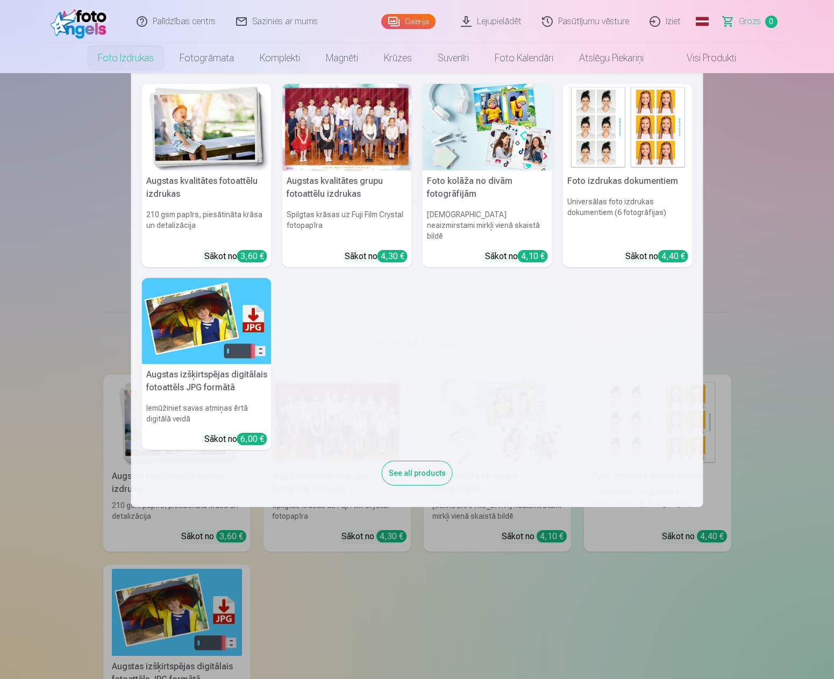
click at [130, 57] on link "Foto izdrukas" at bounding box center [126, 58] width 82 height 30
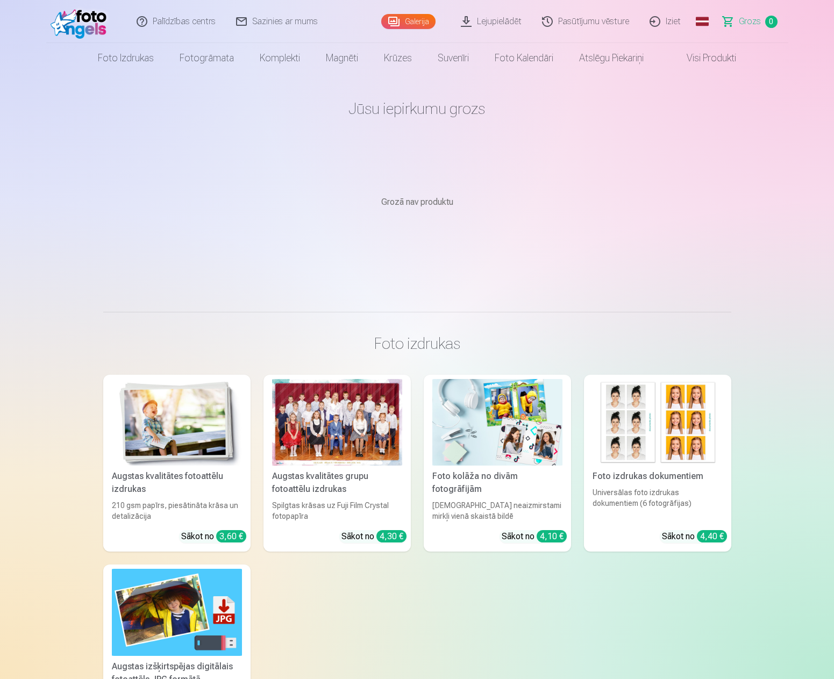
click at [588, 24] on link "Pasūtījumu vēsture" at bounding box center [586, 21] width 108 height 43
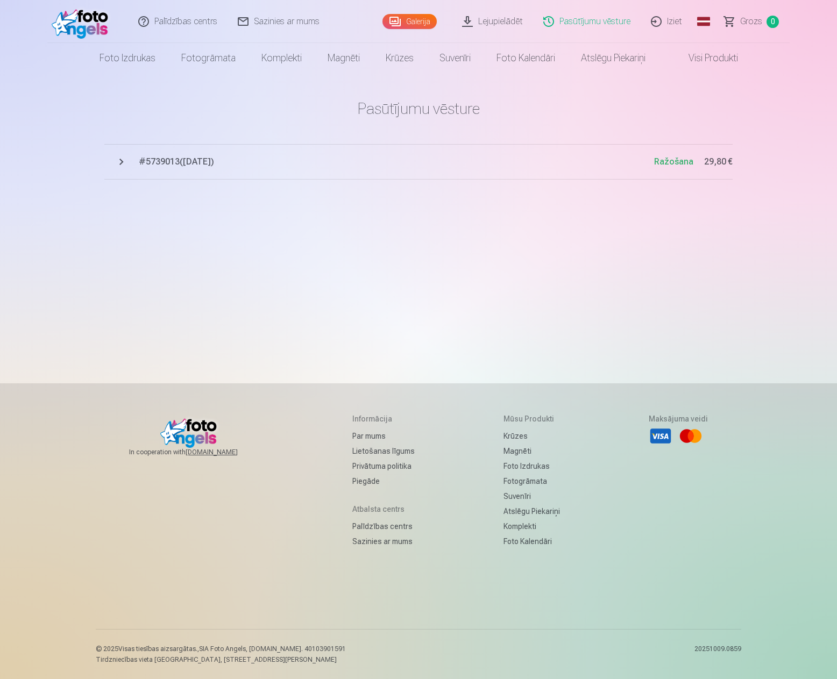
click at [201, 158] on span "# 5739013 ( [DATE] )" at bounding box center [396, 161] width 515 height 13
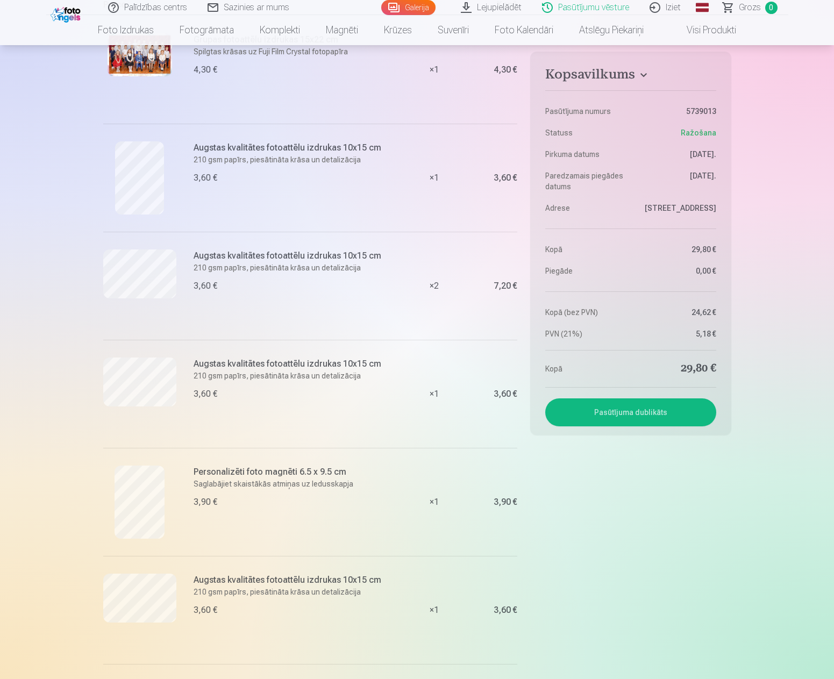
scroll to position [185, 0]
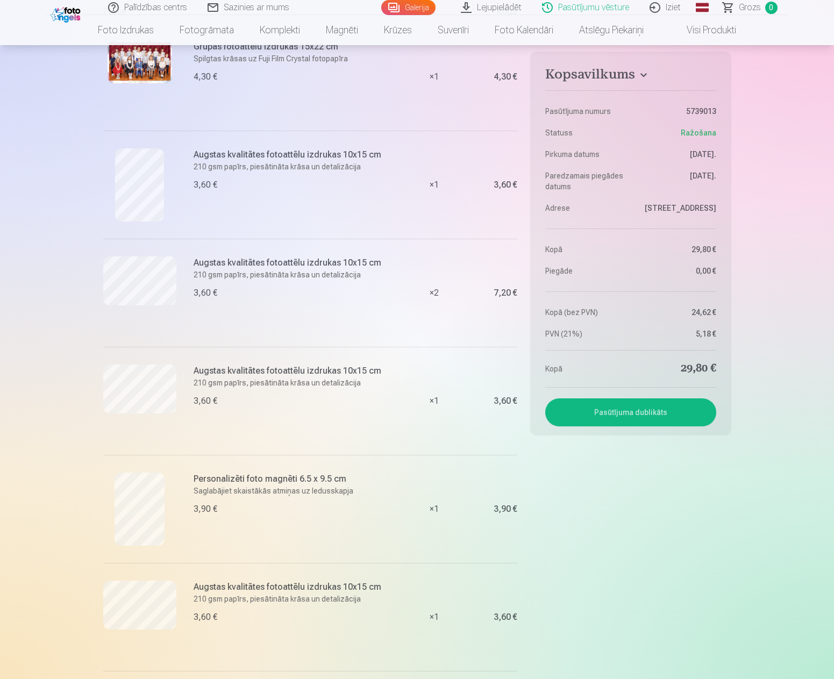
click at [780, 358] on div "Palīdzības centrs Sazinies ar mums Galerija Lejupielādēt Pasūtījumu vēsture Izi…" at bounding box center [417, 471] width 834 height 1312
click at [711, 559] on fieldset "Kopsavilkums Pasūtījuma numurs 5739013 Statuss Ražošana Pirkuma datums [DATE]. …" at bounding box center [630, 392] width 201 height 774
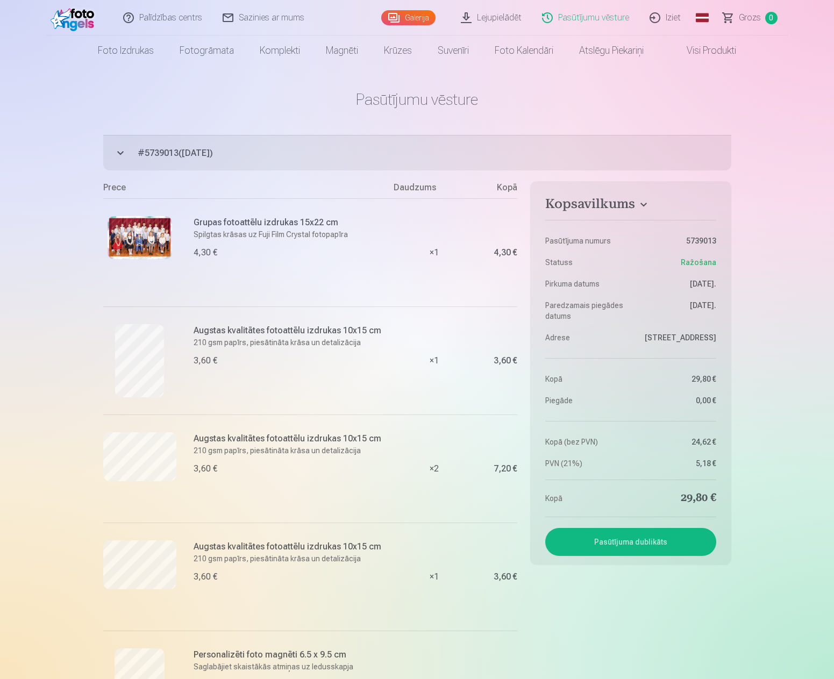
scroll to position [5, 0]
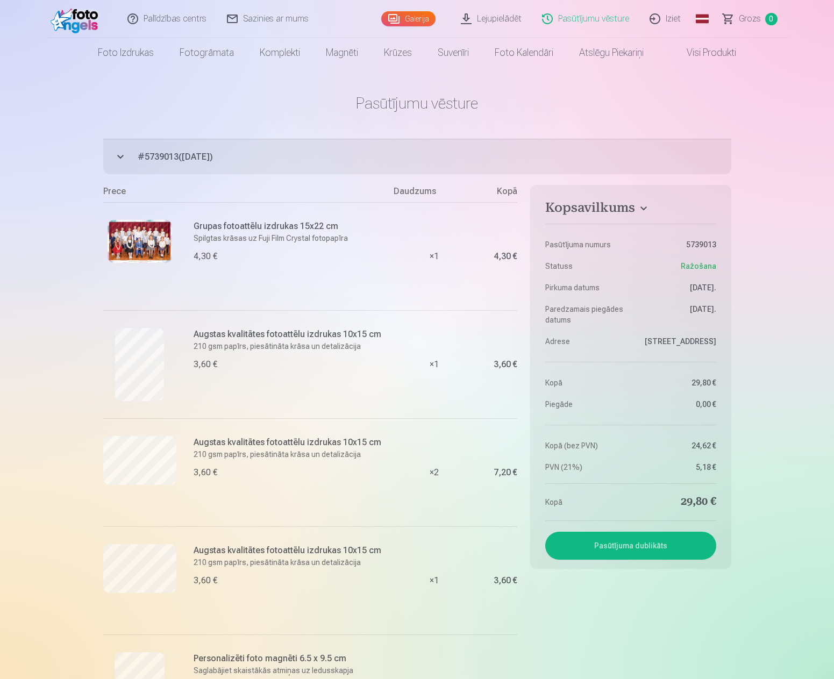
click at [763, 284] on div "Palīdzības centrs Sazinies ar mums Galerija Lejupielādēt Pasūtījumu vēsture Izi…" at bounding box center [417, 651] width 834 height 1312
click at [134, 158] on button "# 5739013 ( [DATE] ) Ražošana 29,80 €" at bounding box center [417, 156] width 628 height 35
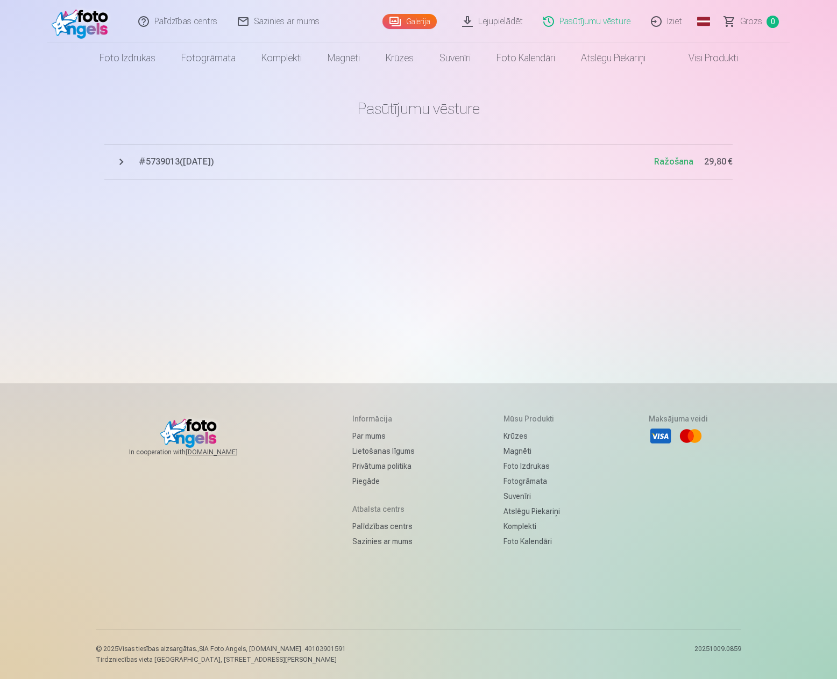
click at [511, 22] on link "Lejupielādēt" at bounding box center [492, 21] width 81 height 43
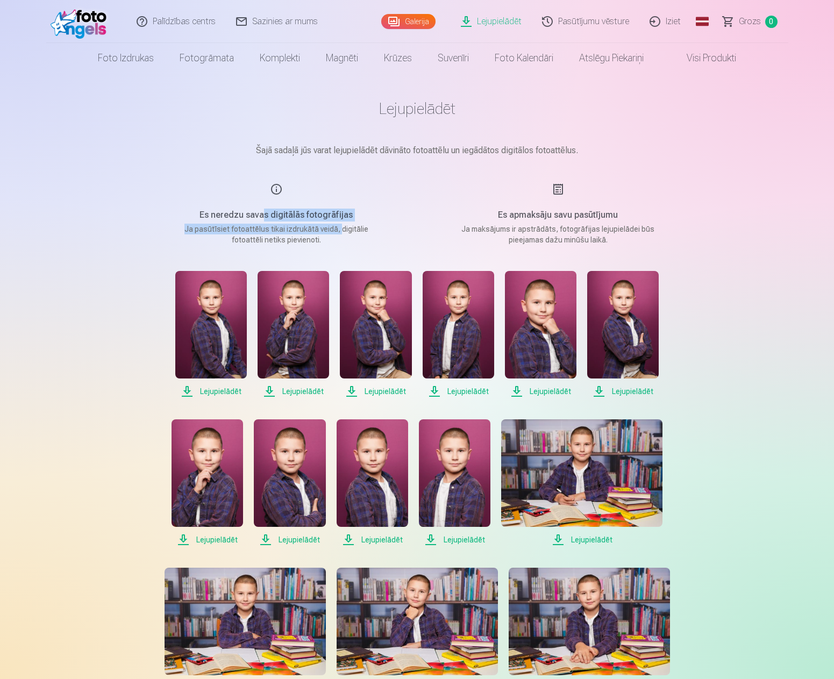
drag, startPoint x: 266, startPoint y: 213, endPoint x: 359, endPoint y: 224, distance: 94.2
click at [349, 223] on div "Es neredzu savas digitālās fotogrāfijas Ja pasūtīsiet fotoattēlus tikai izdrukā…" at bounding box center [276, 214] width 256 height 62
click at [360, 224] on p "Ja pasūtīsiet fotoattēlus tikai izdrukātā veidā, digitālie fotoattēli netiks pi…" at bounding box center [276, 235] width 204 height 22
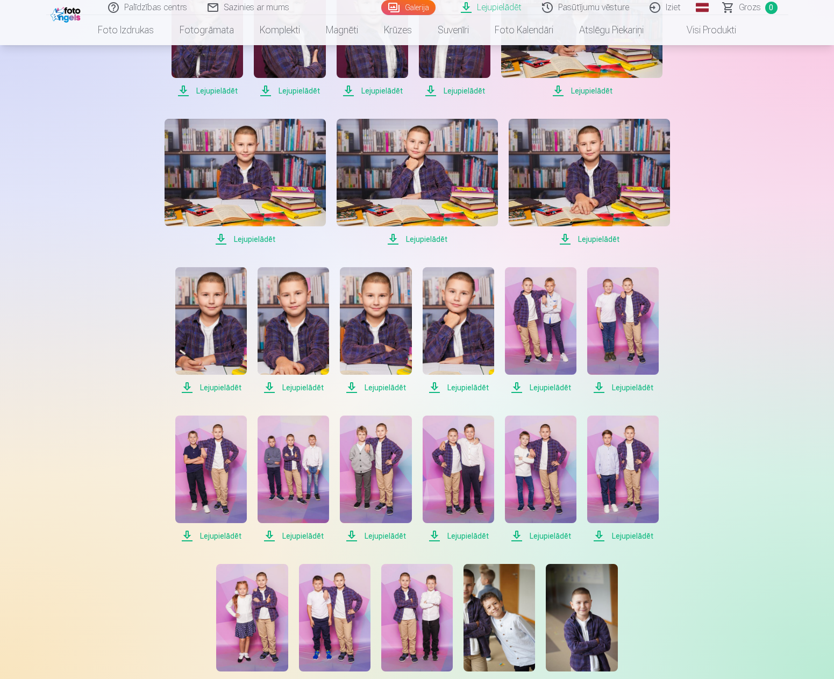
scroll to position [448, 0]
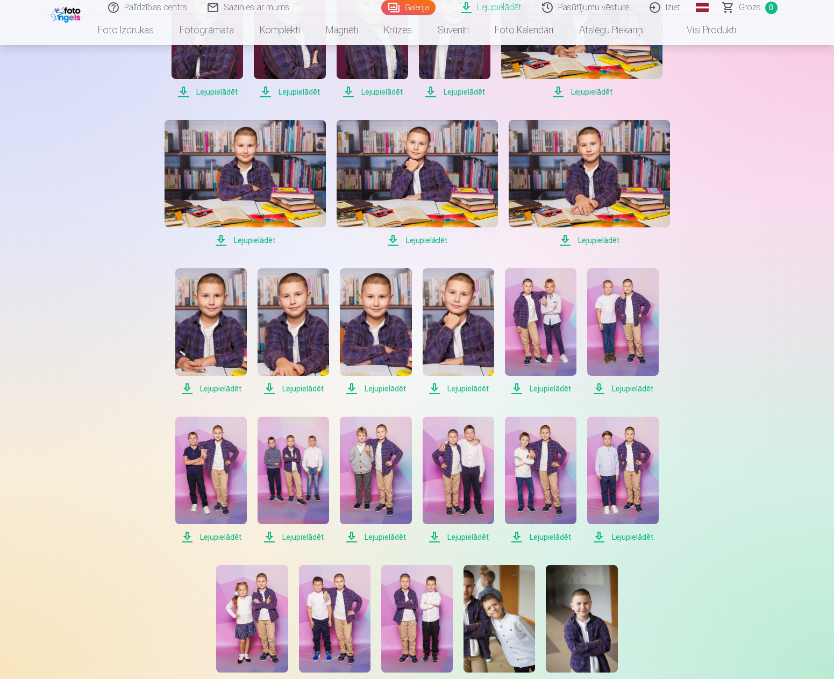
click at [727, 192] on div "Lejupielādēt Šajā sadaļā jūs varat lejupielādēt dāvināto fotoattēlu un iegādāto…" at bounding box center [417, 444] width 645 height 1784
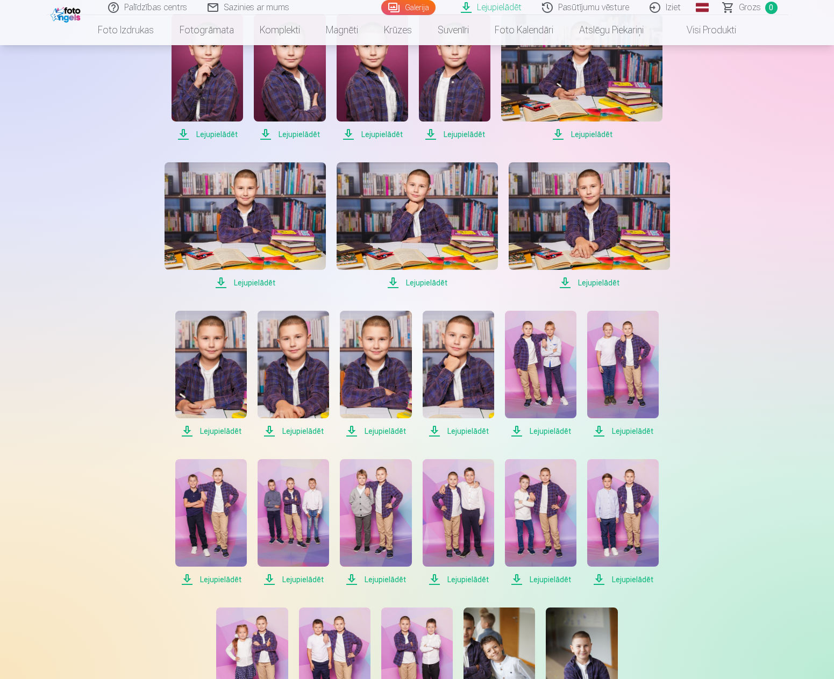
scroll to position [269, 0]
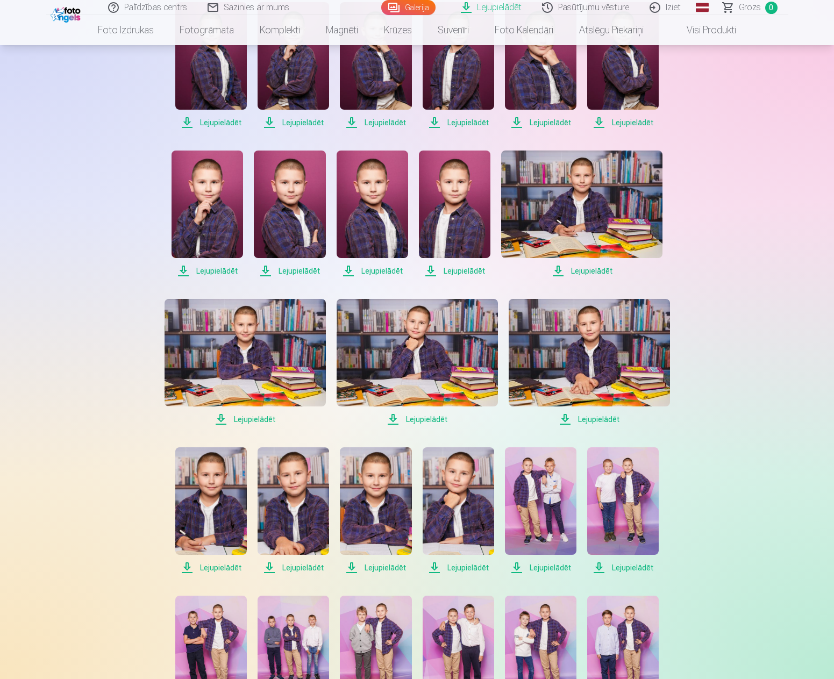
click at [298, 191] on img at bounding box center [290, 205] width 72 height 108
click at [715, 234] on div "Lejupielādēt Šajā sadaļā jūs varat lejupielādēt dāvināto fotoattēlu un iegādāto…" at bounding box center [417, 623] width 645 height 1784
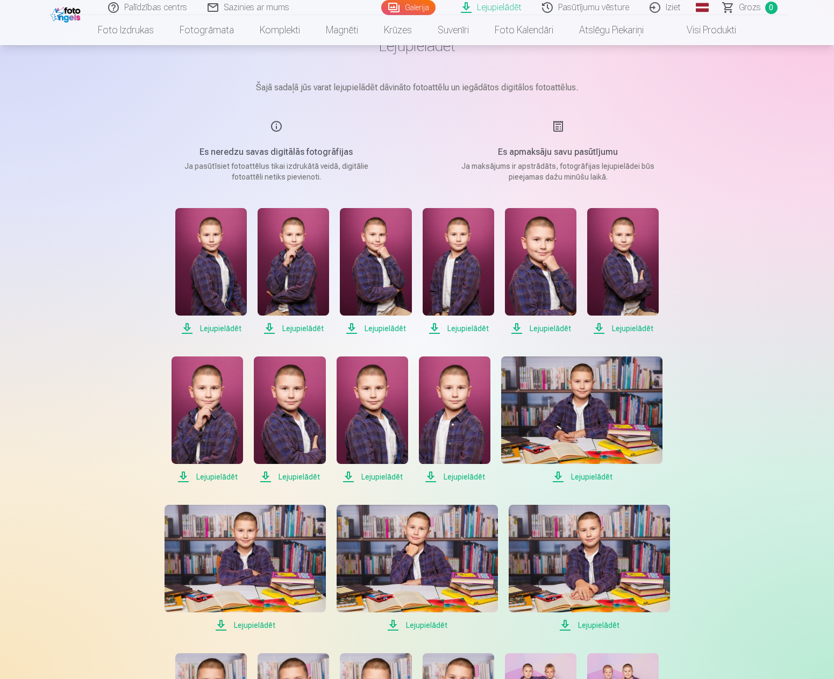
scroll to position [30, 0]
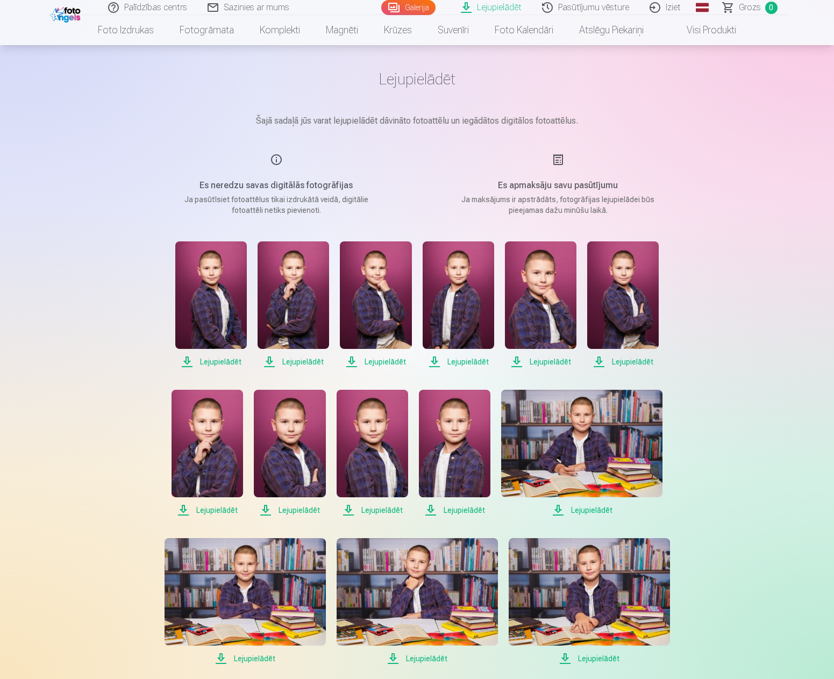
drag, startPoint x: 744, startPoint y: 220, endPoint x: 613, endPoint y: 241, distance: 131.7
click at [223, 360] on span "Lejupielādēt" at bounding box center [211, 361] width 72 height 13
click at [286, 362] on span "Lejupielādēt" at bounding box center [294, 361] width 72 height 13
click at [375, 363] on span "Lejupielādēt" at bounding box center [376, 361] width 72 height 13
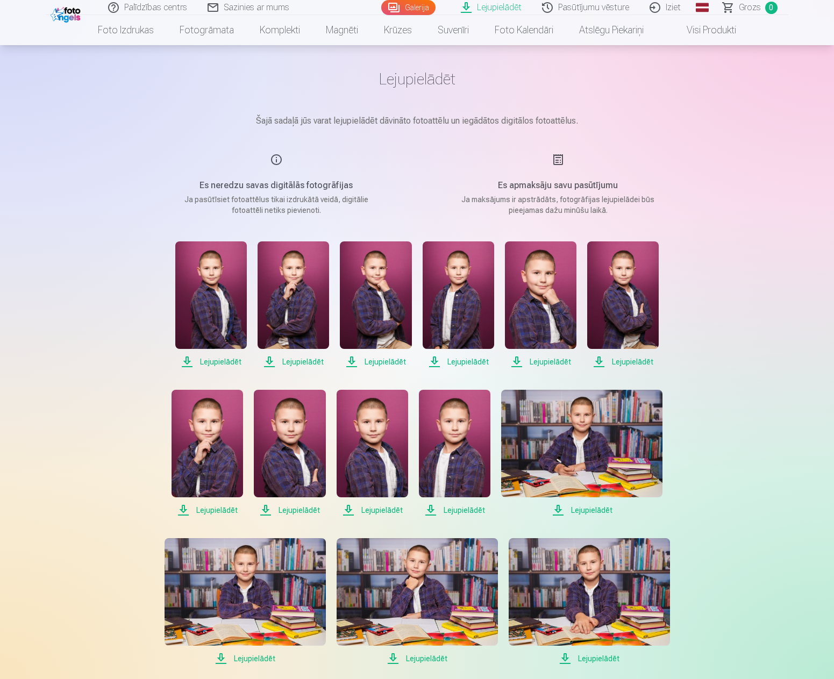
click at [452, 364] on span "Lejupielādēt" at bounding box center [459, 361] width 72 height 13
click at [542, 360] on span "Lejupielādēt" at bounding box center [541, 361] width 72 height 13
click at [642, 363] on span "Lejupielādēt" at bounding box center [623, 361] width 72 height 13
click at [209, 509] on span "Lejupielādēt" at bounding box center [207, 510] width 72 height 13
click at [382, 512] on span "Lejupielādēt" at bounding box center [373, 510] width 72 height 13
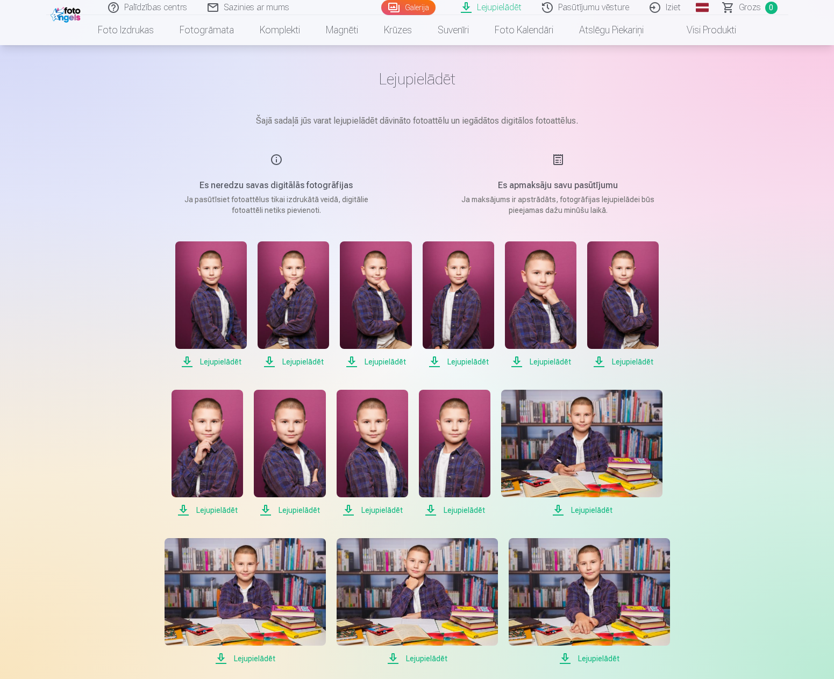
click at [463, 510] on span "Lejupielādēt" at bounding box center [455, 510] width 72 height 13
click at [588, 515] on span "Lejupielādēt" at bounding box center [581, 510] width 161 height 13
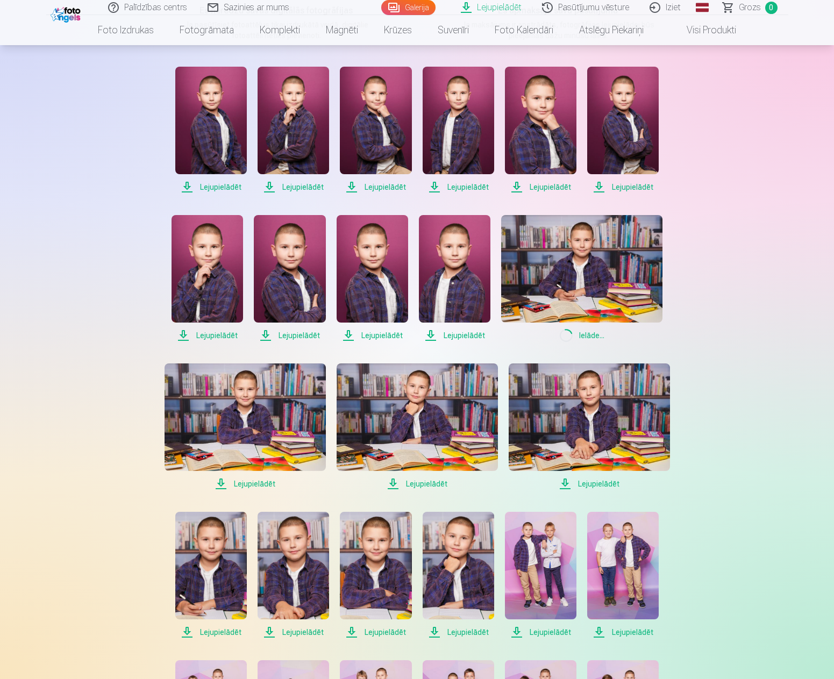
scroll to position [209, 0]
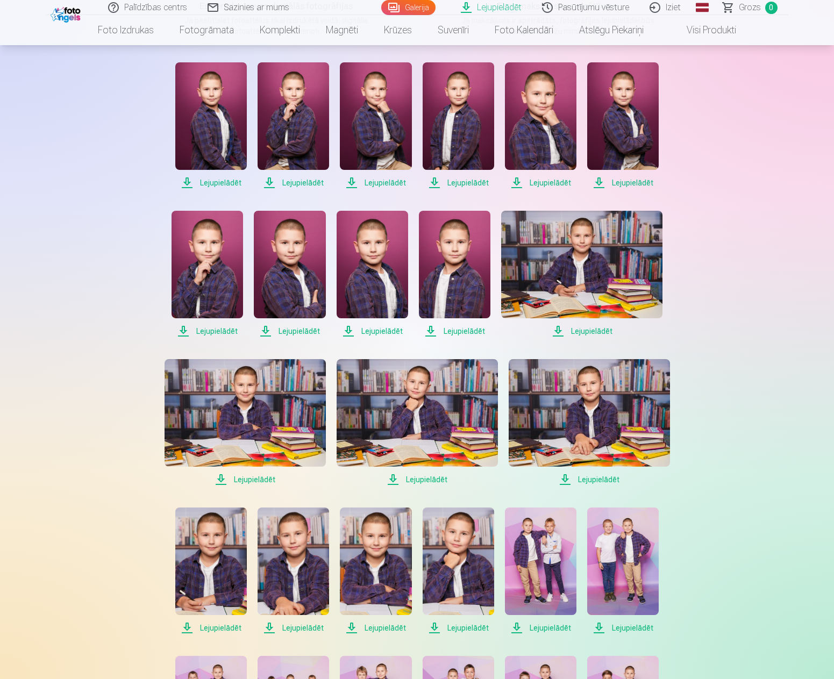
click at [258, 485] on span "Lejupielādēt" at bounding box center [245, 479] width 161 height 13
click at [431, 478] on span "Lejupielādēt" at bounding box center [417, 479] width 161 height 13
click at [596, 478] on span "Lejupielādēt" at bounding box center [589, 479] width 161 height 13
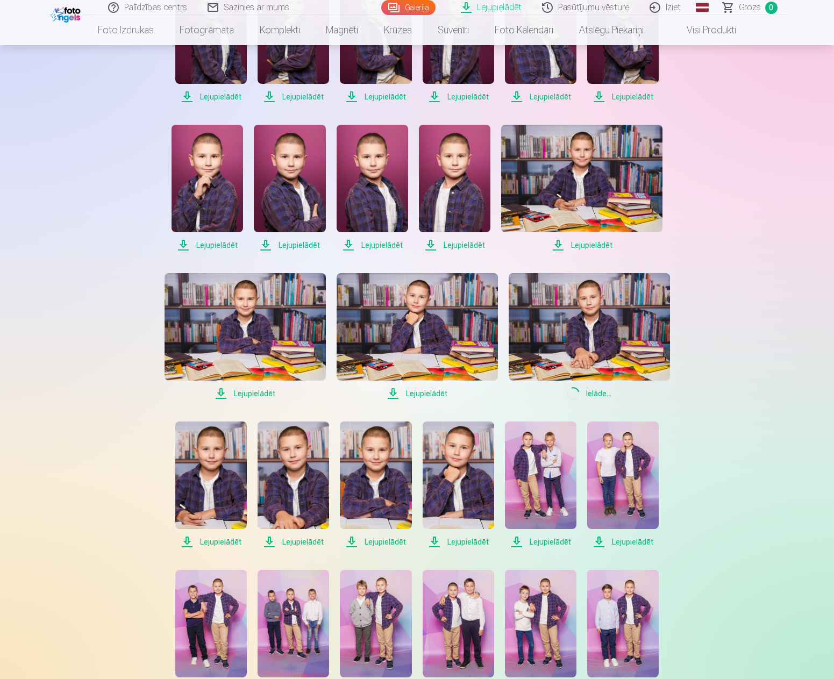
scroll to position [298, 0]
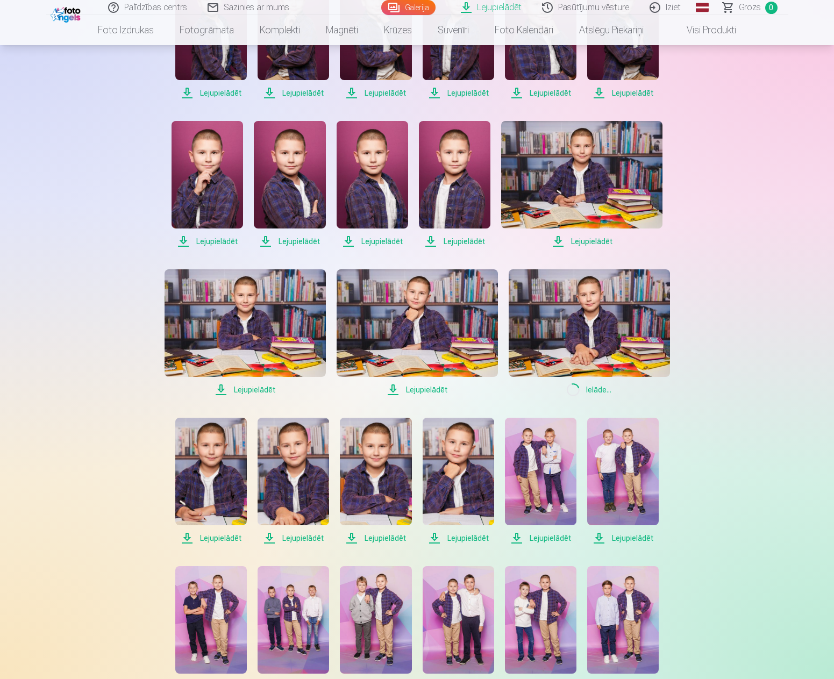
click at [226, 539] on span "Lejupielādēt" at bounding box center [211, 538] width 72 height 13
click at [299, 538] on span "Lejupielādēt" at bounding box center [294, 538] width 72 height 13
click at [378, 540] on span "Lejupielādēt" at bounding box center [376, 538] width 72 height 13
click at [451, 539] on span "Lejupielādēt" at bounding box center [459, 538] width 72 height 13
drag, startPoint x: 532, startPoint y: 537, endPoint x: 553, endPoint y: 538, distance: 21.5
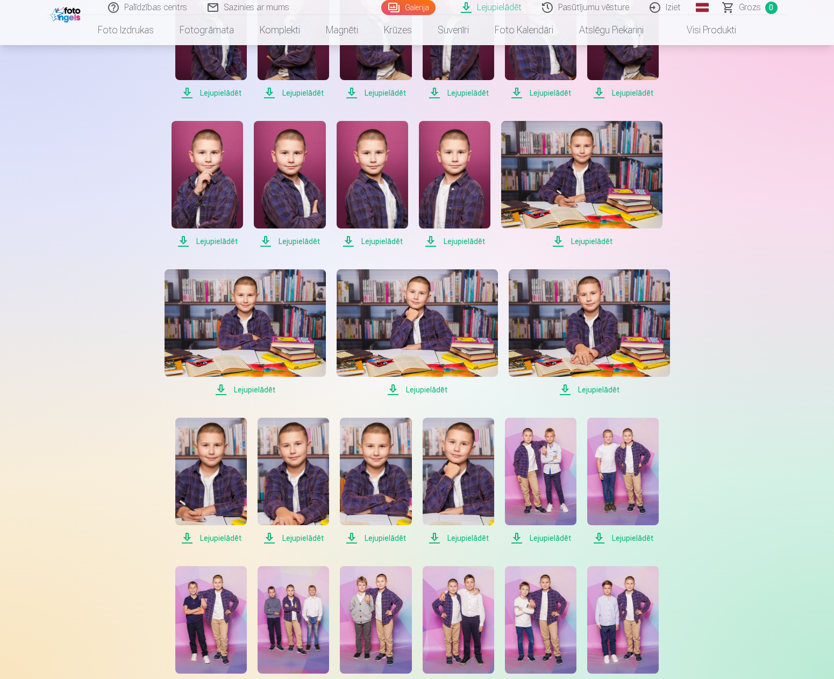
click at [532, 537] on span "Lejupielādēt" at bounding box center [541, 538] width 72 height 13
click at [613, 537] on span "Lejupielādēt" at bounding box center [623, 538] width 72 height 13
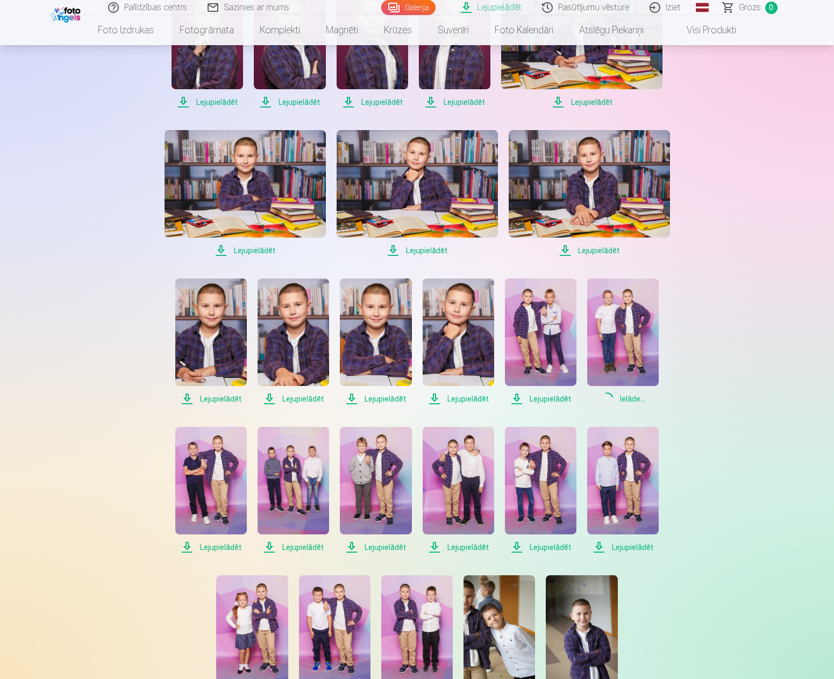
scroll to position [477, 0]
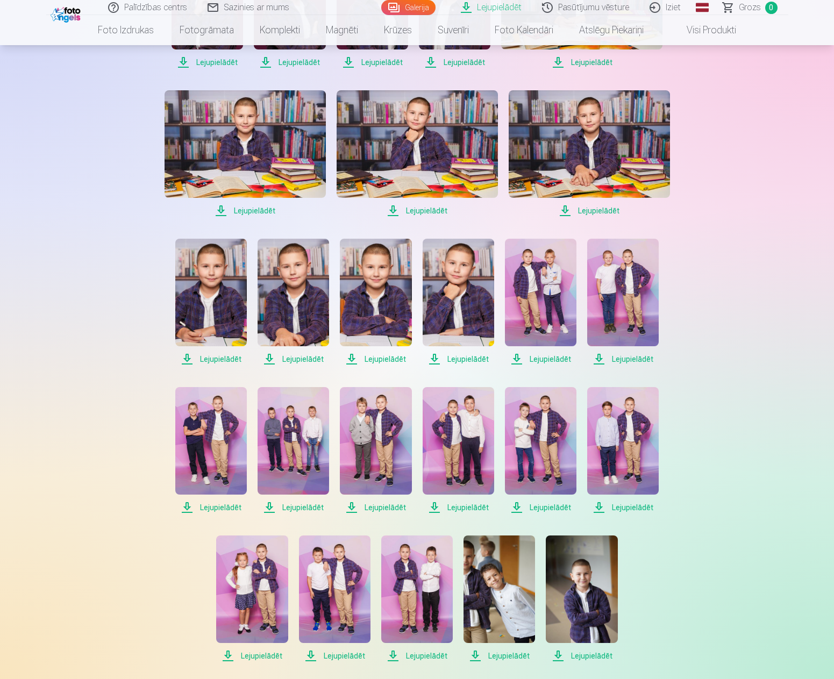
click at [205, 507] on span "Lejupielādēt" at bounding box center [211, 507] width 72 height 13
click at [313, 506] on span "Lejupielādēt" at bounding box center [294, 507] width 72 height 13
click at [384, 511] on span "Lejupielādēt" at bounding box center [376, 507] width 72 height 13
click at [477, 508] on span "Lejupielādēt" at bounding box center [459, 507] width 72 height 13
click at [549, 506] on span "Lejupielādēt" at bounding box center [541, 507] width 72 height 13
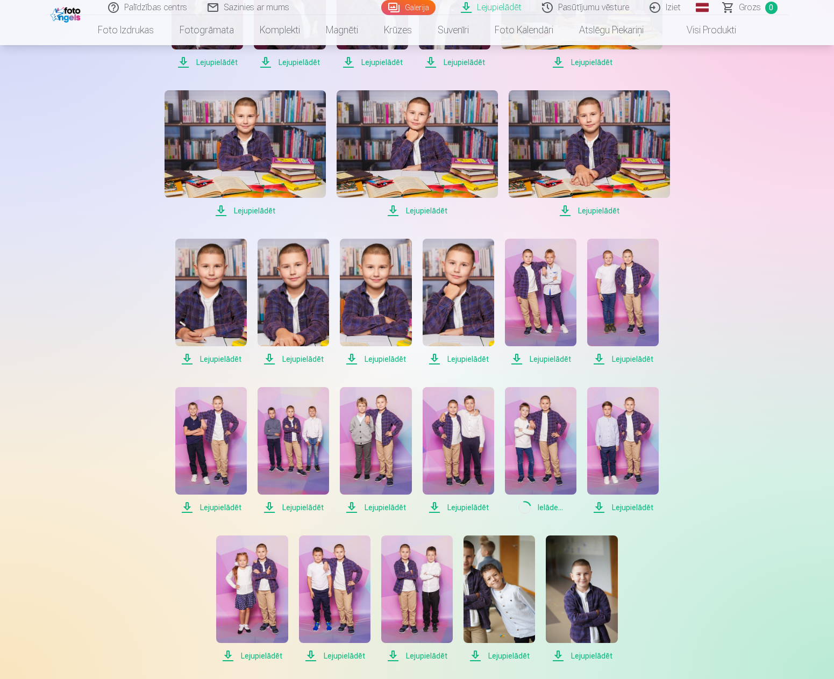
click at [638, 508] on span "Lejupielādēt" at bounding box center [623, 507] width 72 height 13
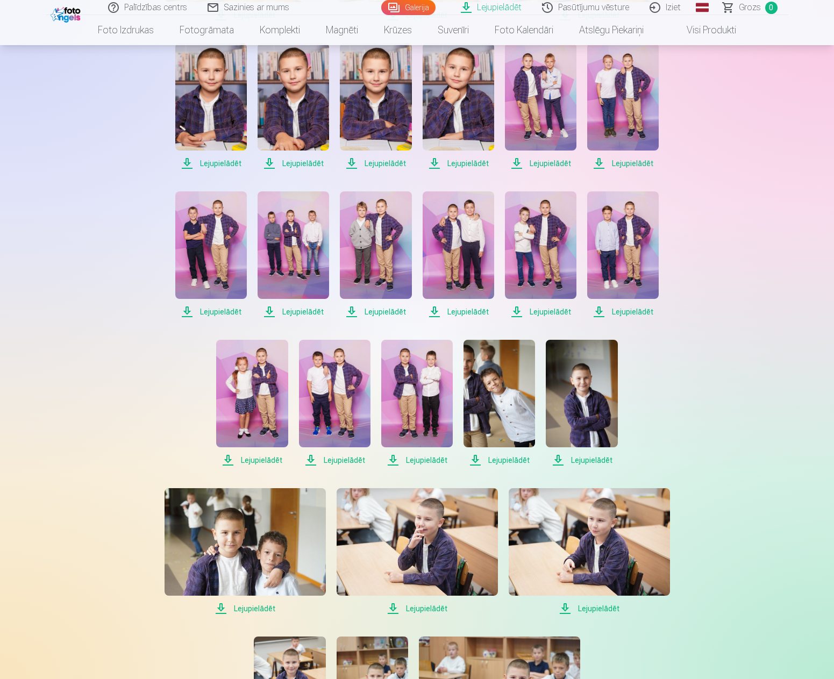
scroll to position [746, 0]
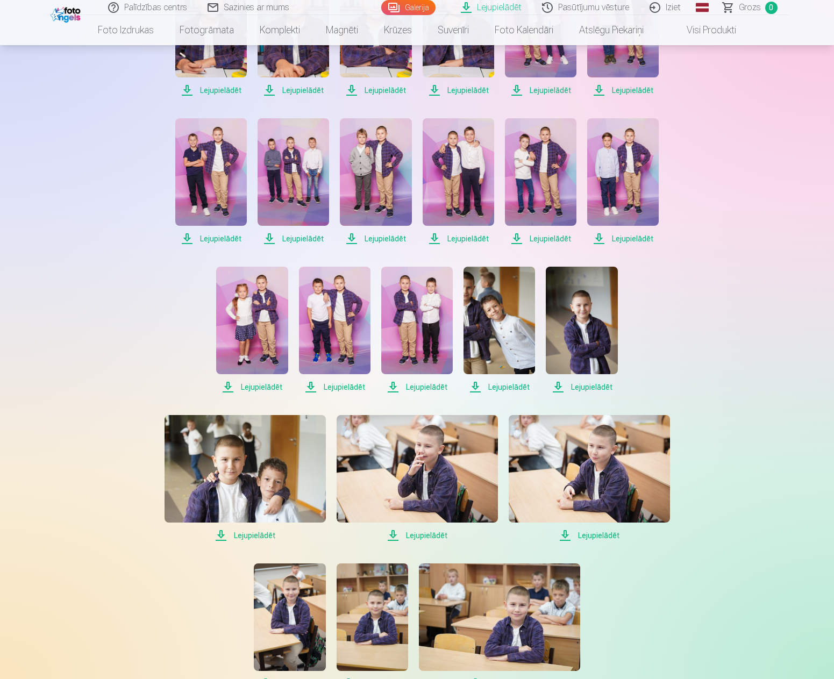
click at [263, 384] on span "Lejupielādēt" at bounding box center [252, 387] width 72 height 13
click at [337, 392] on span "Lejupielādēt" at bounding box center [335, 387] width 72 height 13
click at [425, 391] on span "Lejupielādēt" at bounding box center [417, 387] width 72 height 13
click at [499, 388] on span "Lejupielādēt" at bounding box center [499, 387] width 72 height 13
click at [592, 388] on span "Lejupielādēt" at bounding box center [582, 387] width 72 height 13
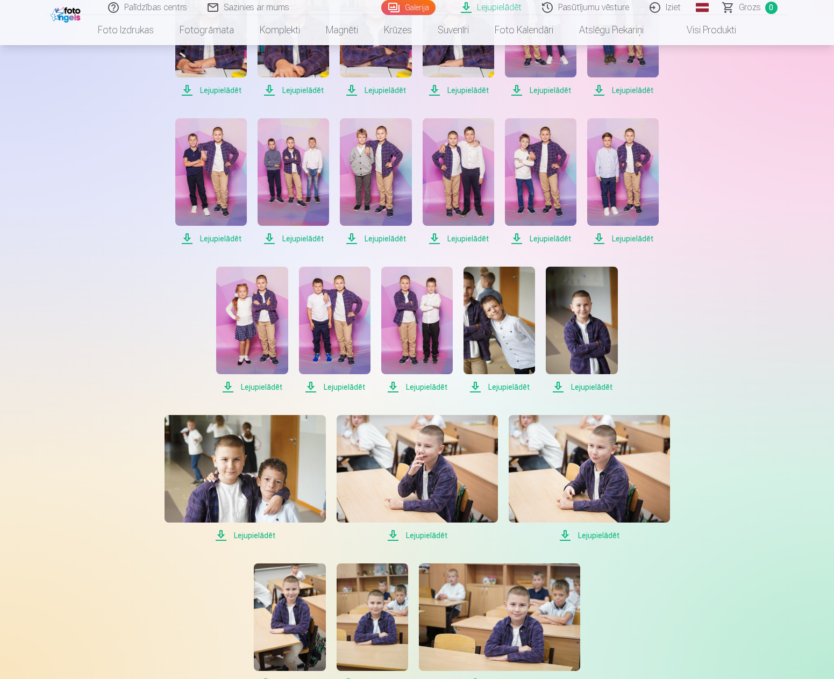
click at [329, 383] on span "Lejupielādēt" at bounding box center [335, 387] width 72 height 13
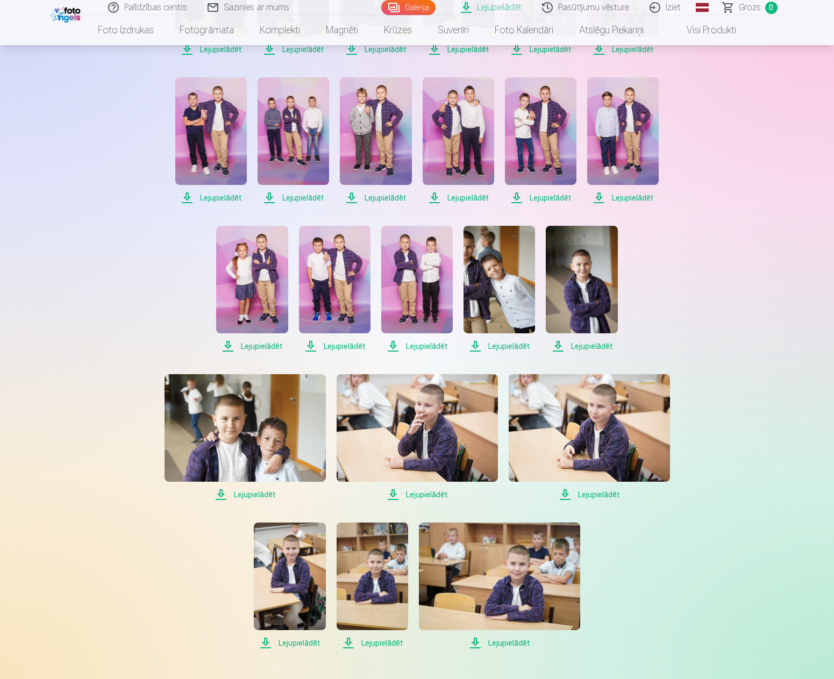
scroll to position [926, 0]
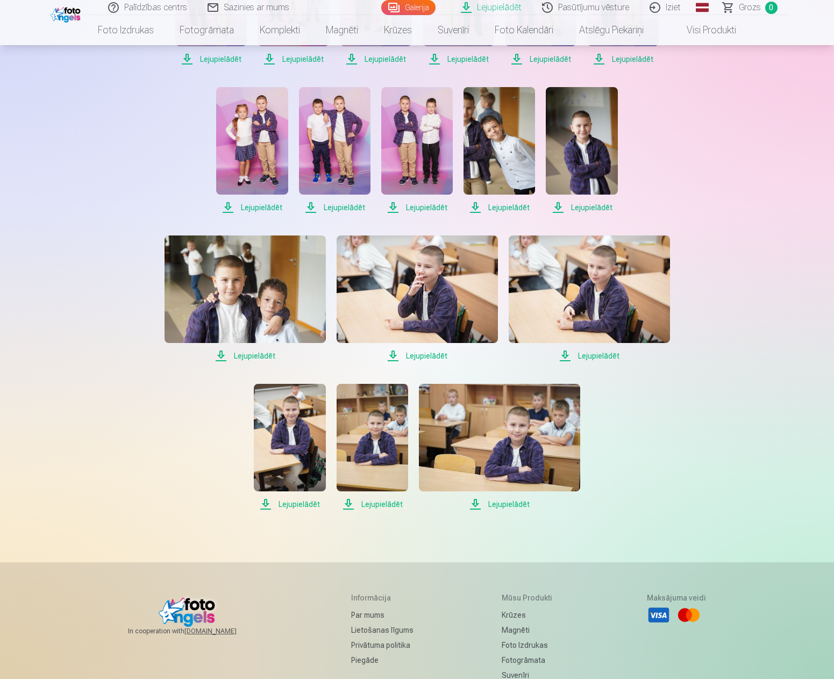
click at [351, 209] on span "Lejupielādēt" at bounding box center [335, 207] width 72 height 13
click at [253, 355] on span "Lejupielādēt" at bounding box center [245, 355] width 161 height 13
click at [441, 359] on span "Lejupielādēt" at bounding box center [417, 355] width 161 height 13
click at [619, 360] on span "Lejupielādēt" at bounding box center [589, 355] width 161 height 13
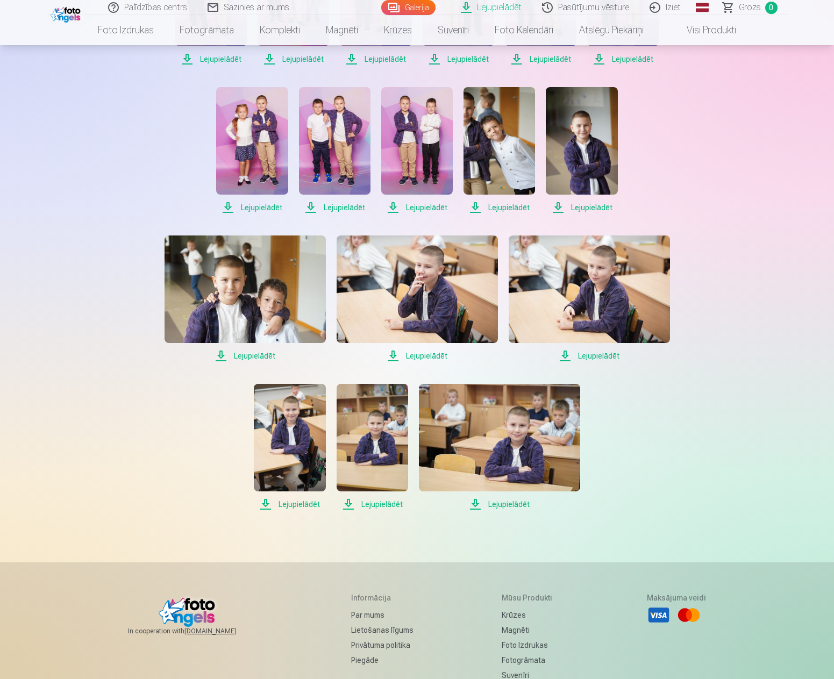
click at [291, 508] on span "Lejupielādēt" at bounding box center [290, 504] width 72 height 13
click at [378, 505] on span "Lejupielādēt" at bounding box center [373, 504] width 72 height 13
click at [516, 506] on span "Lejupielādēt" at bounding box center [499, 504] width 161 height 13
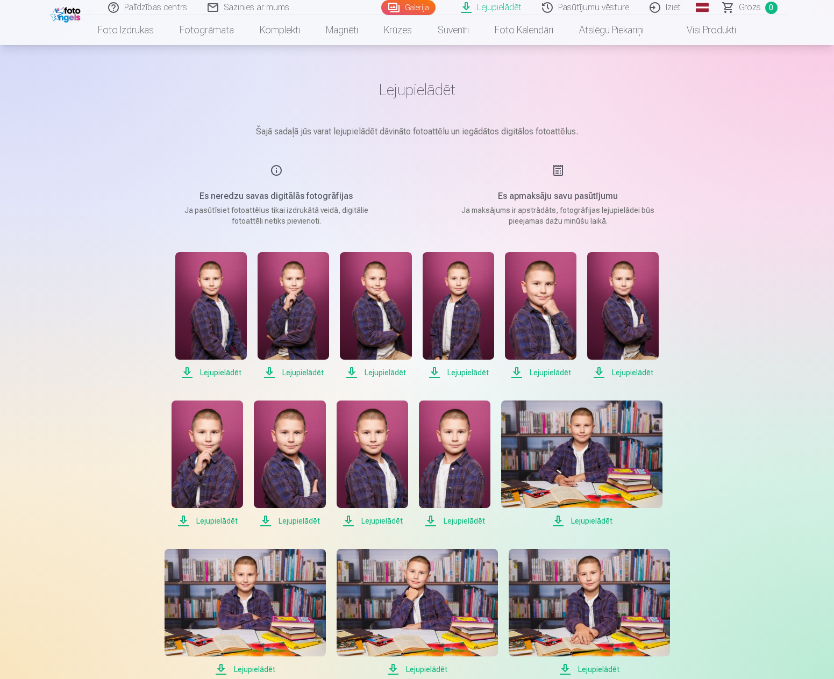
scroll to position [0, 0]
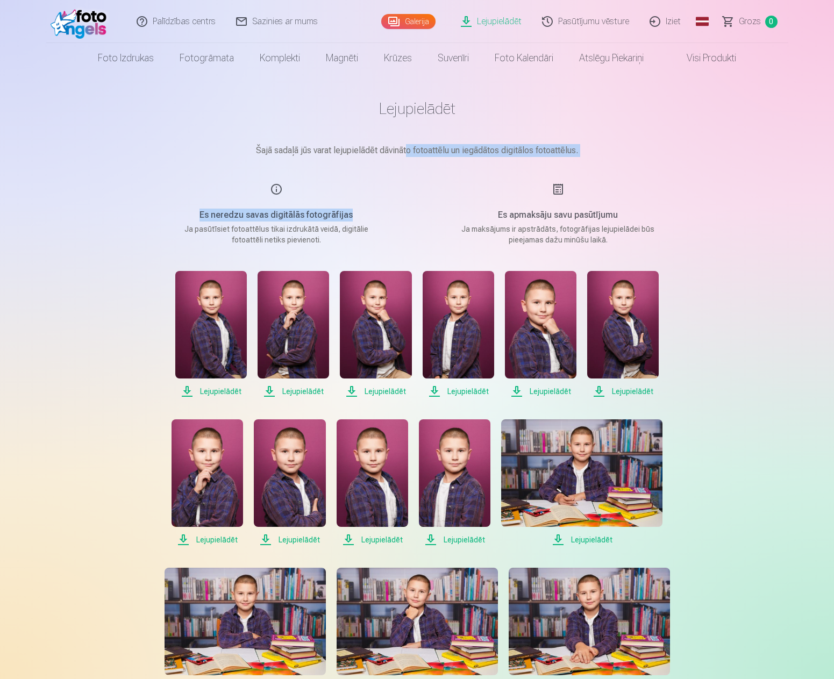
drag, startPoint x: 404, startPoint y: 174, endPoint x: 461, endPoint y: 47, distance: 138.4
click at [482, 23] on link "Lejupielādēt" at bounding box center [491, 21] width 81 height 43
click at [416, 23] on link "Galerija" at bounding box center [408, 21] width 54 height 15
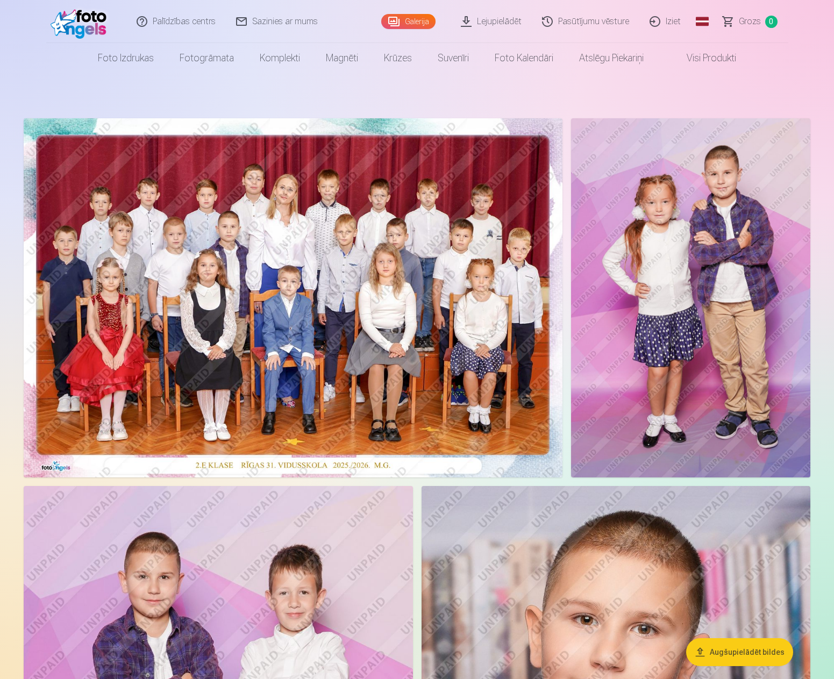
click at [347, 219] on img at bounding box center [293, 297] width 539 height 359
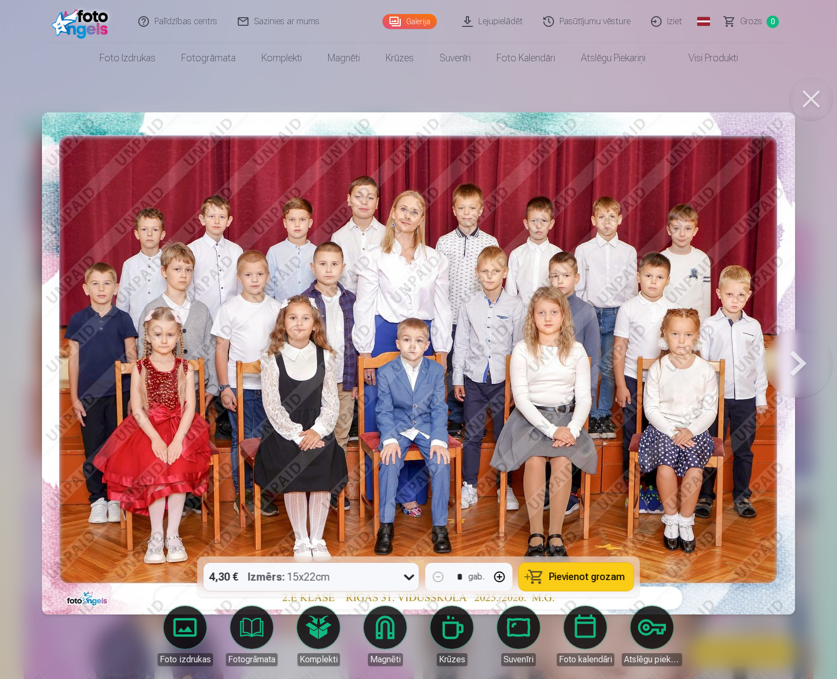
click at [335, 567] on div "4,30 € Izmērs : 15x22cm" at bounding box center [301, 577] width 195 height 28
click at [799, 361] on button at bounding box center [797, 363] width 69 height 365
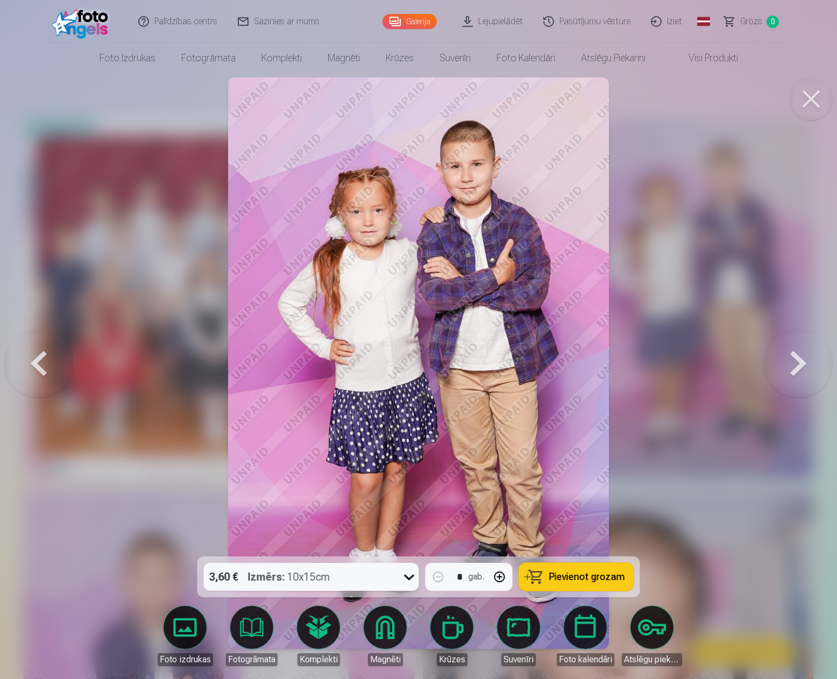
click at [799, 361] on button at bounding box center [797, 363] width 69 height 365
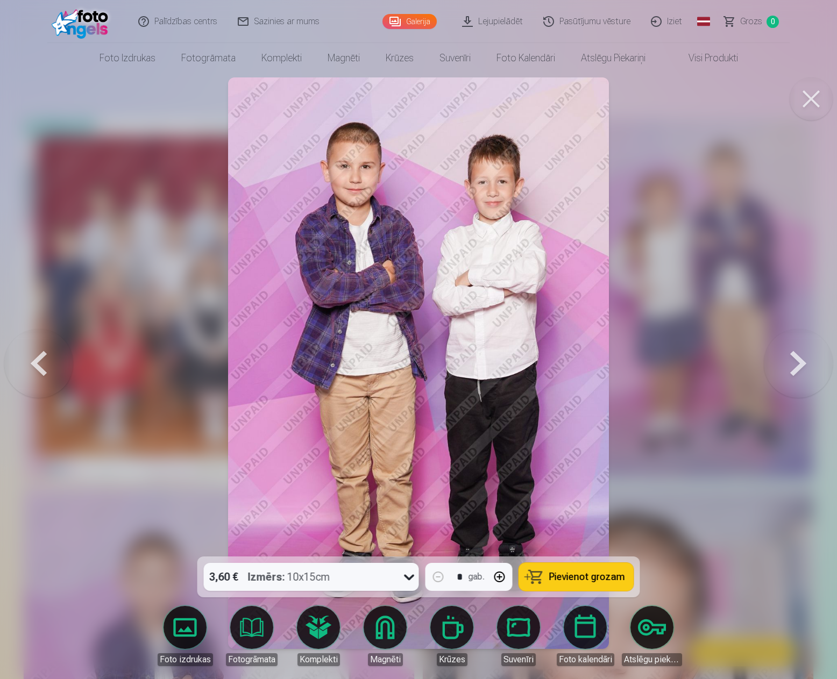
click at [805, 94] on button at bounding box center [810, 98] width 43 height 43
